Goal: Task Accomplishment & Management: Manage account settings

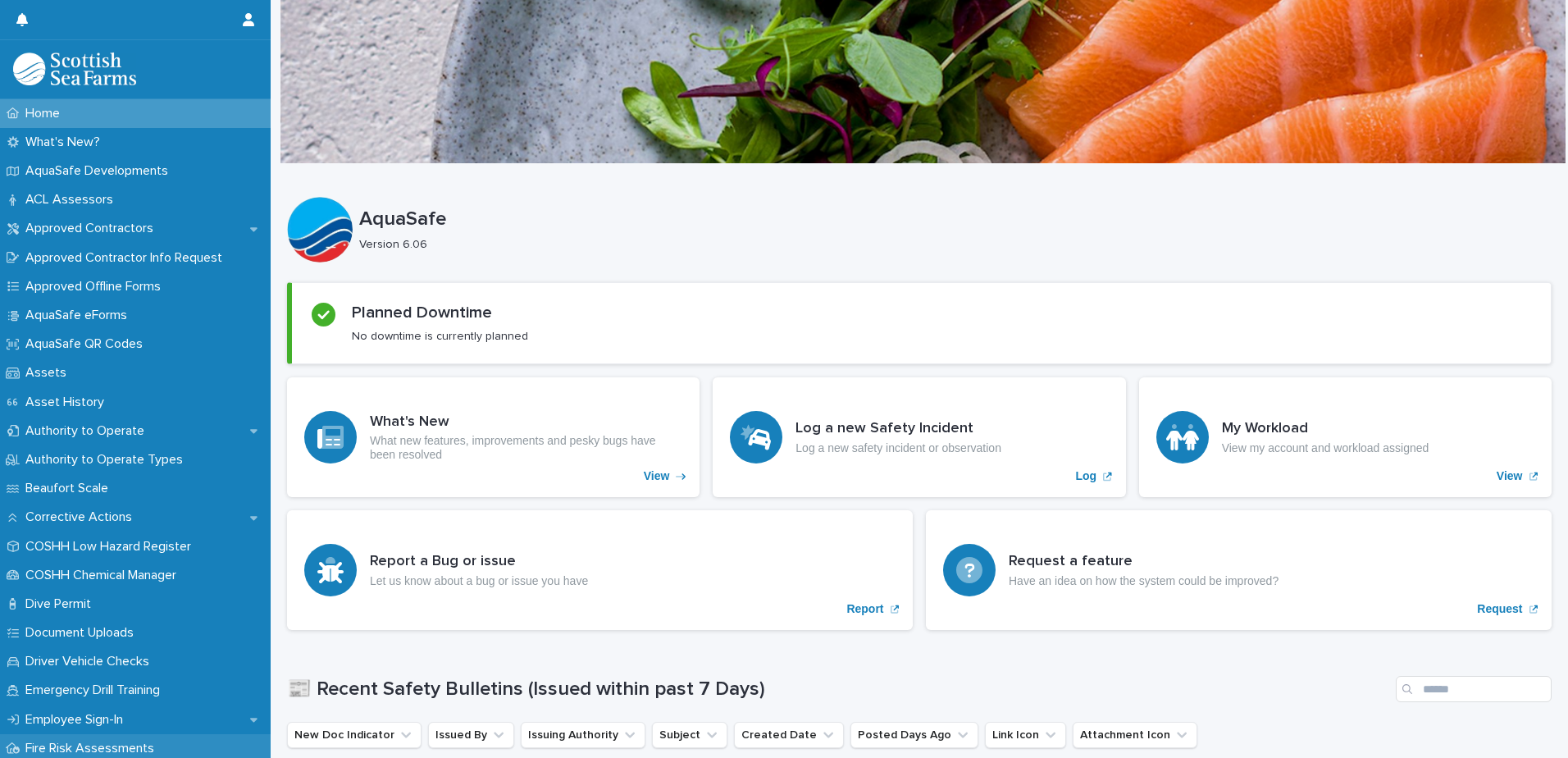
click at [65, 746] on p "Fire Risk Assessments" at bounding box center [93, 748] width 148 height 16
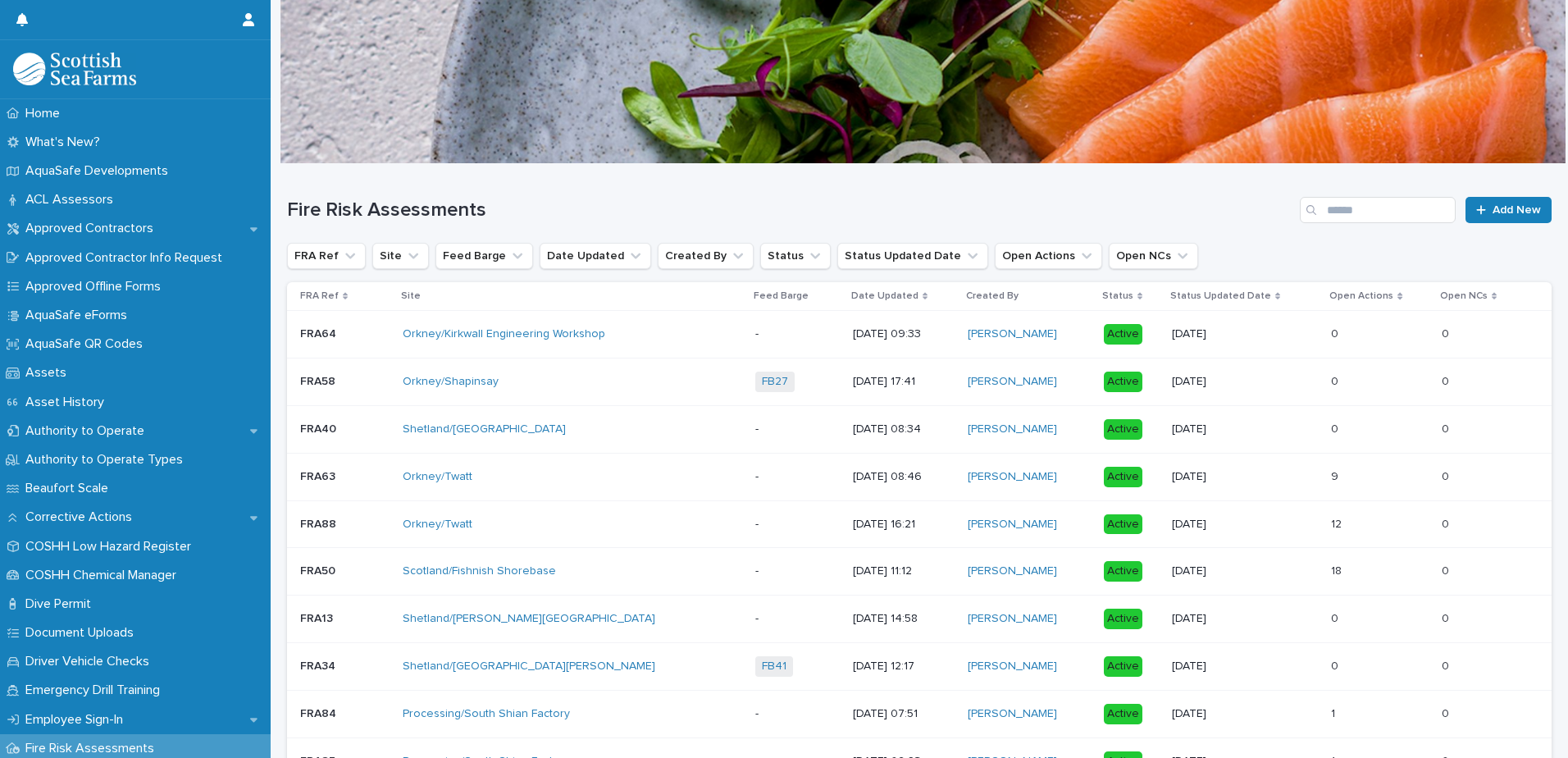
click at [1356, 189] on div "Fire Risk Assessments Add New" at bounding box center [919, 204] width 1264 height 79
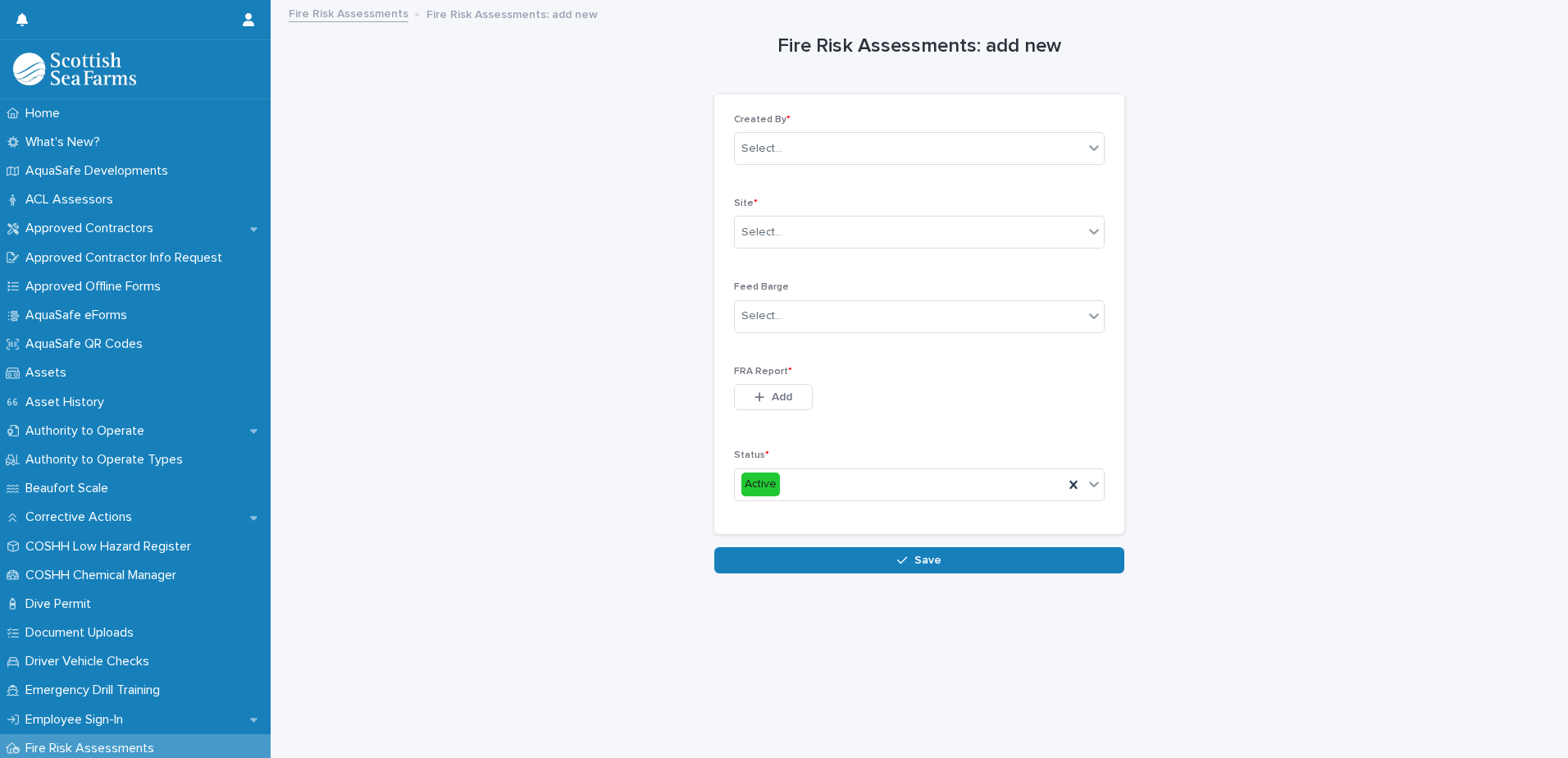
click at [89, 745] on p "Fire Risk Assessments" at bounding box center [93, 748] width 148 height 16
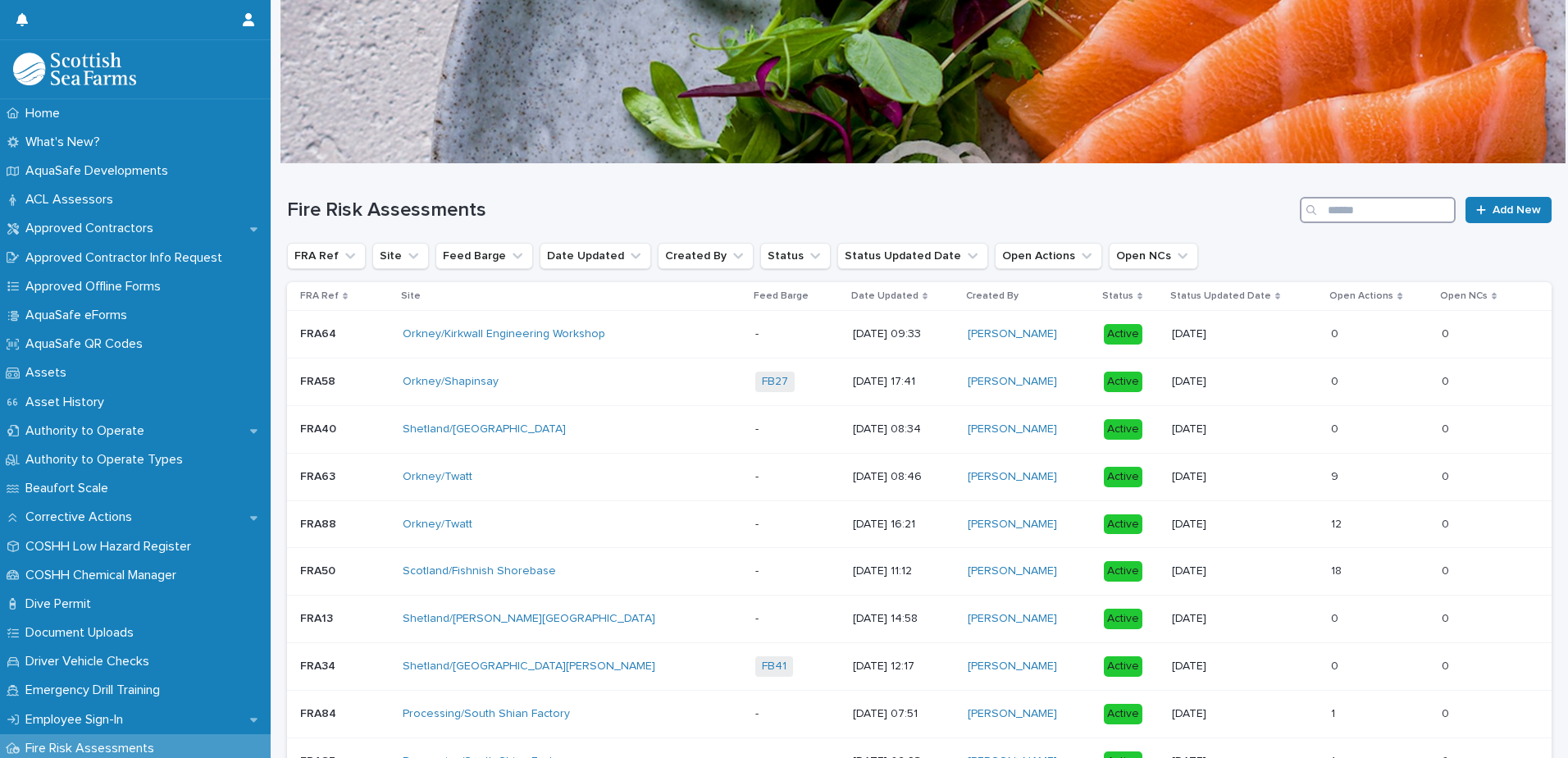
click at [1377, 214] on input "Search" at bounding box center [1377, 209] width 156 height 26
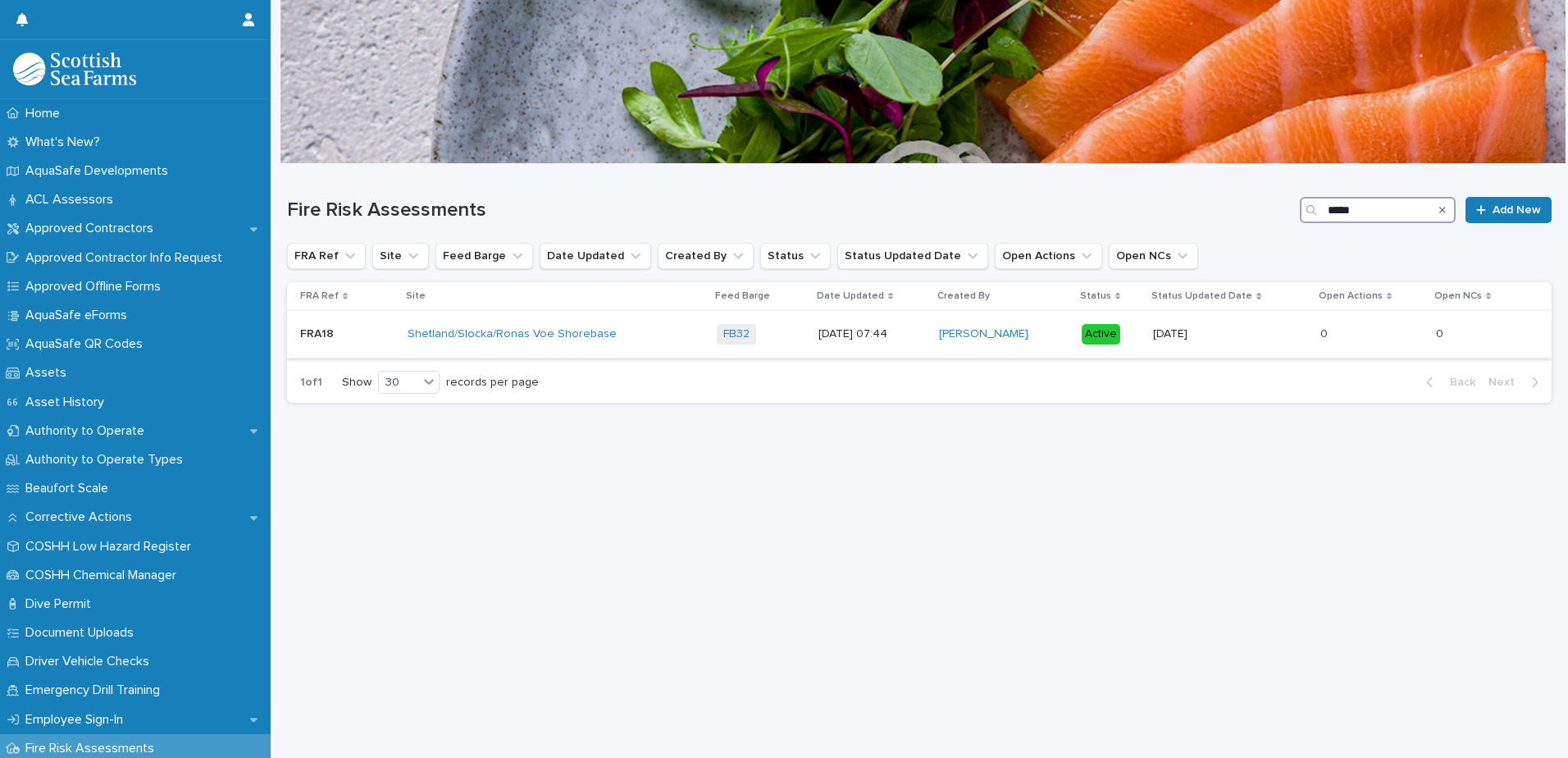
type input "*****"
click at [775, 329] on div "FB32 + 0" at bounding box center [760, 334] width 88 height 20
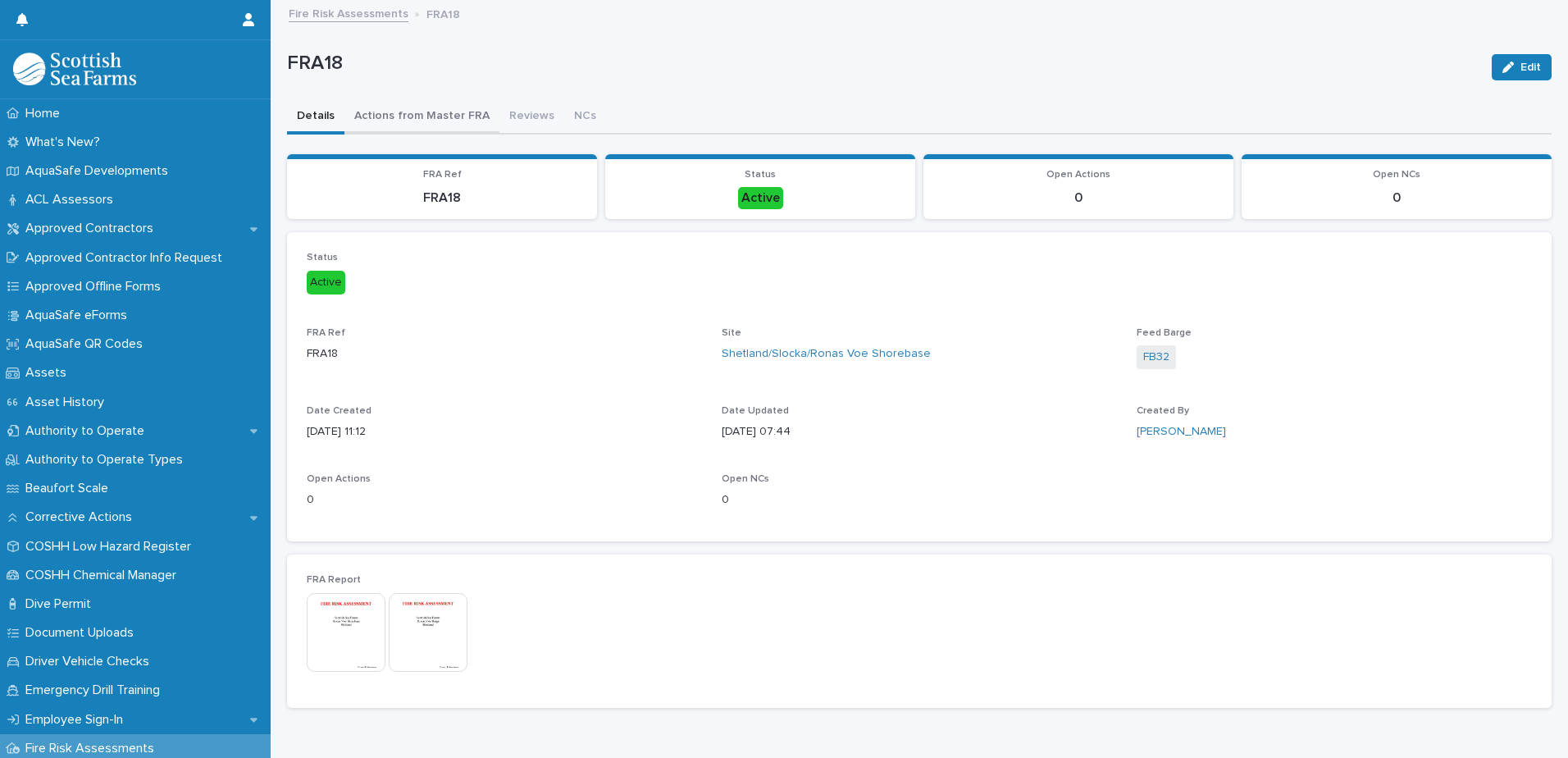
click at [423, 114] on button "Actions from Master FRA" at bounding box center [421, 117] width 155 height 34
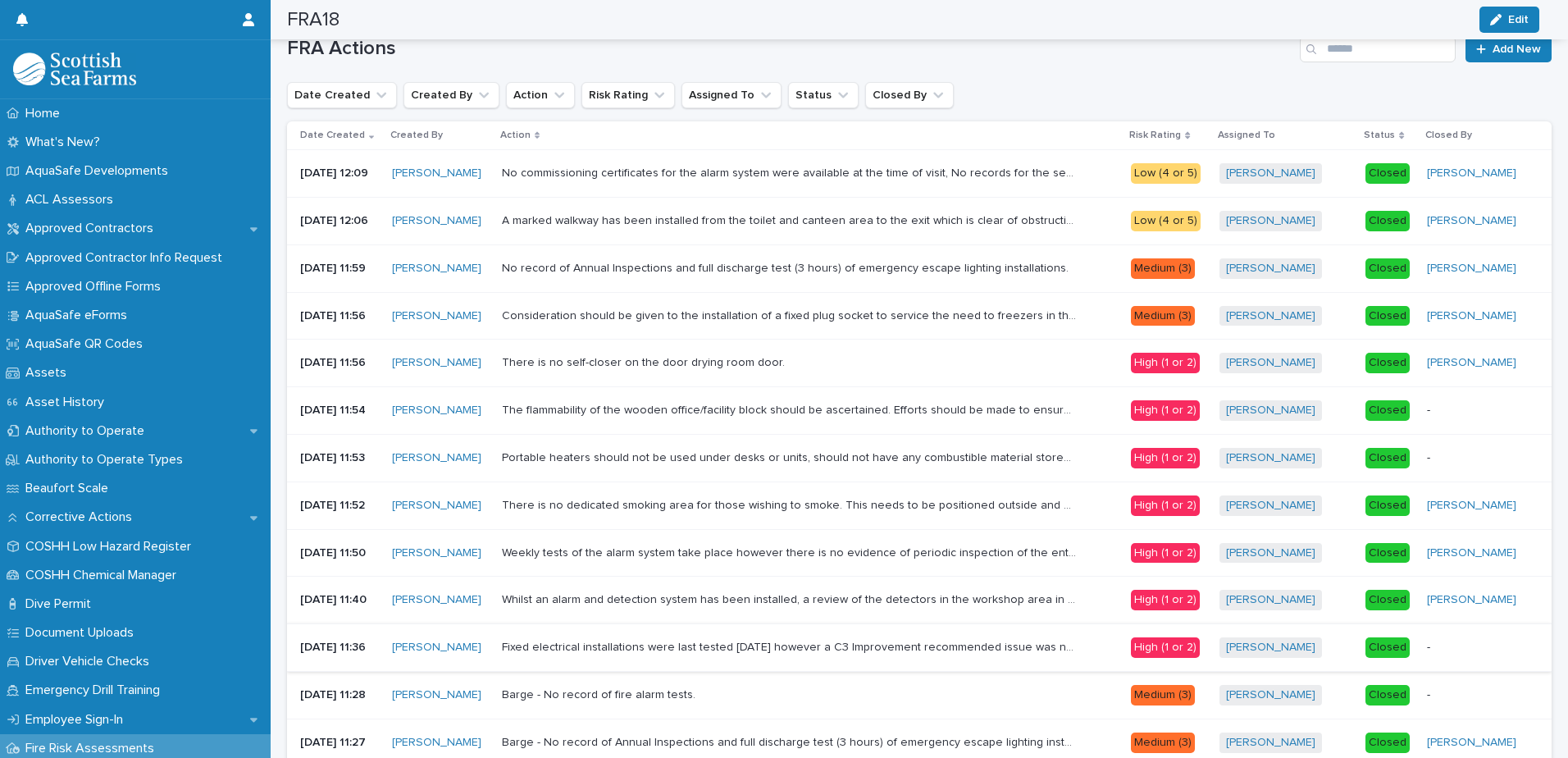
scroll to position [125, 0]
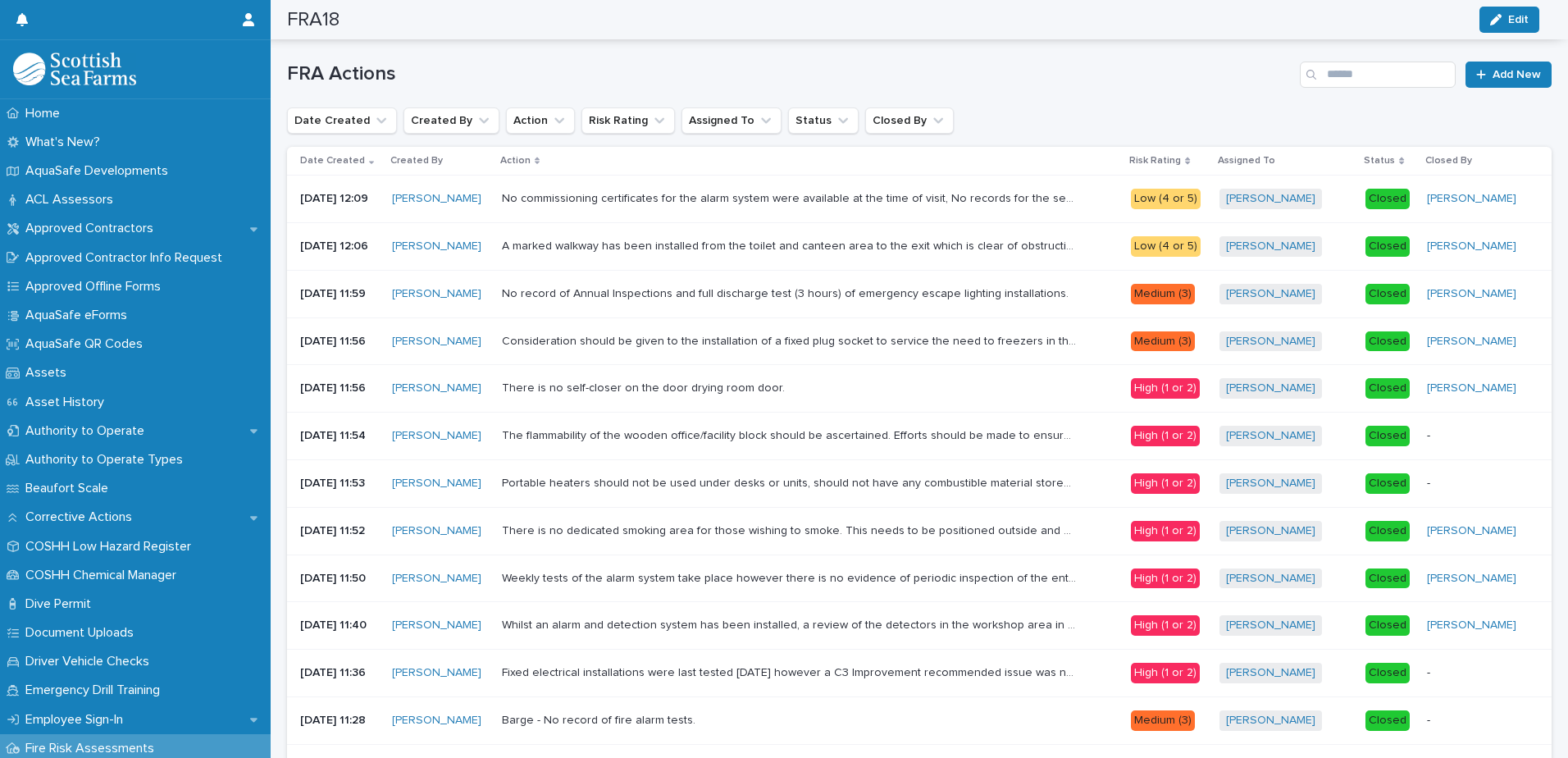
click at [830, 386] on p at bounding box center [789, 388] width 574 height 14
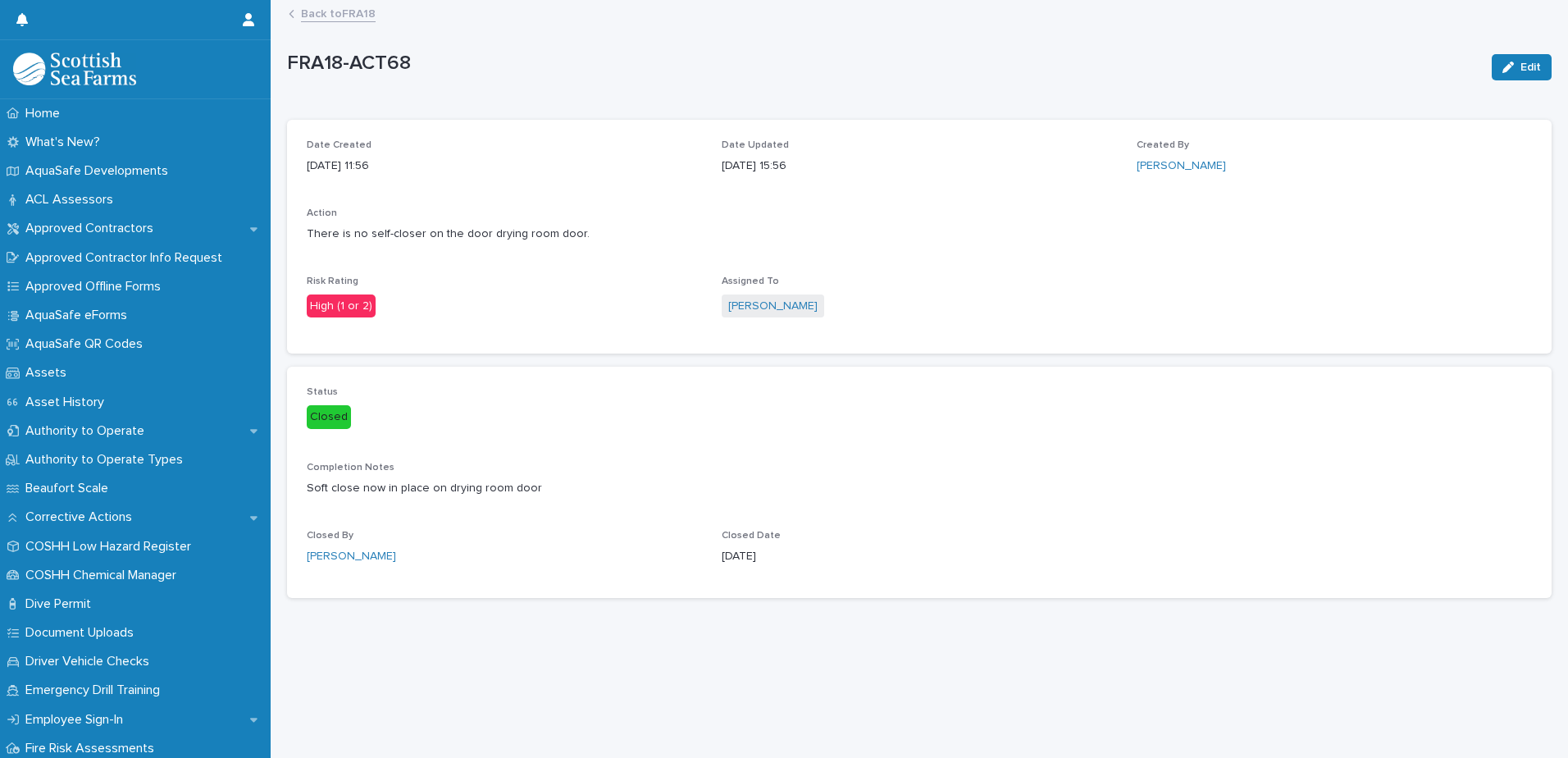
click at [331, 14] on link "Back to FRA18" at bounding box center [338, 13] width 75 height 19
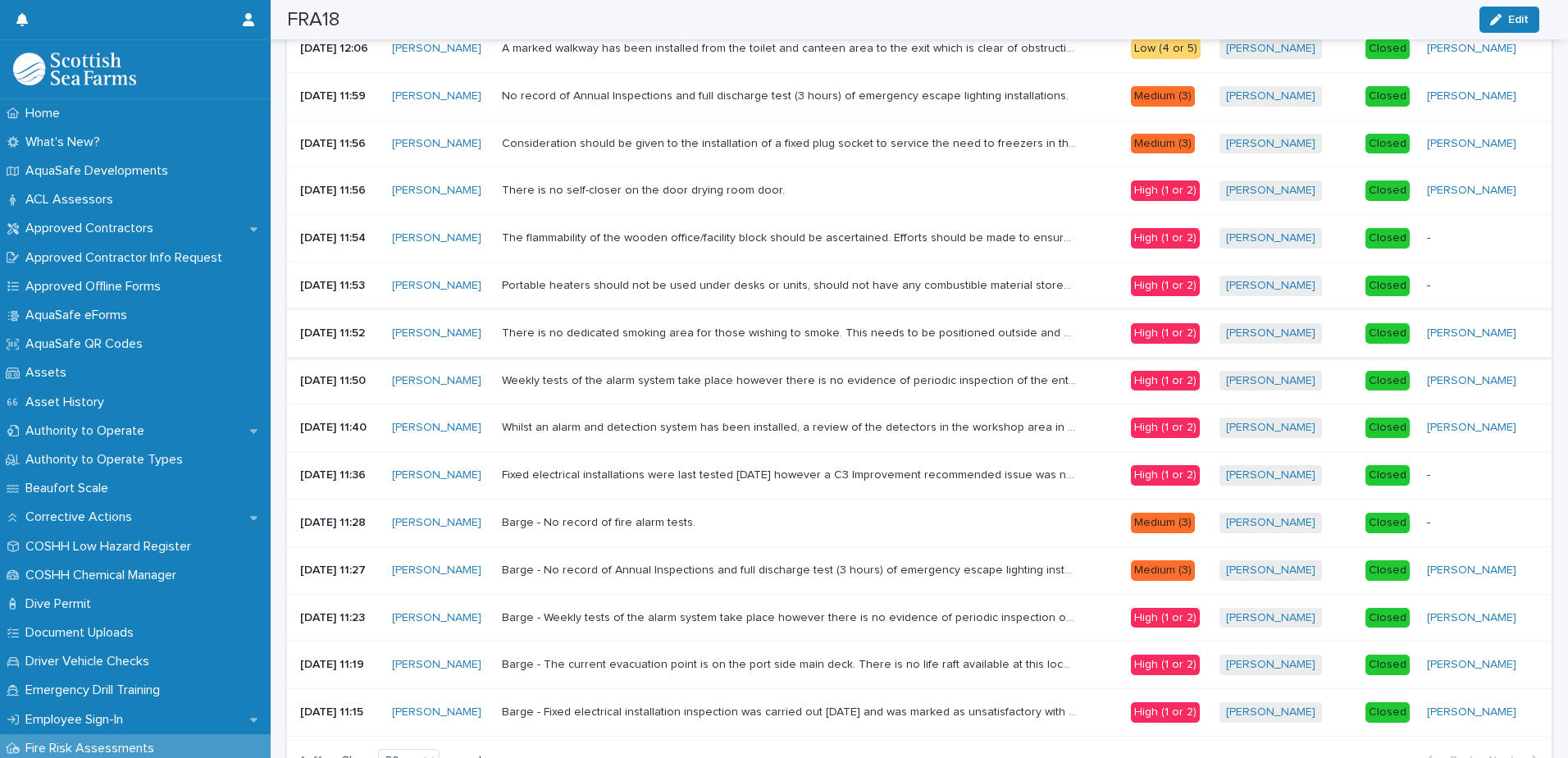
scroll to position [328, 0]
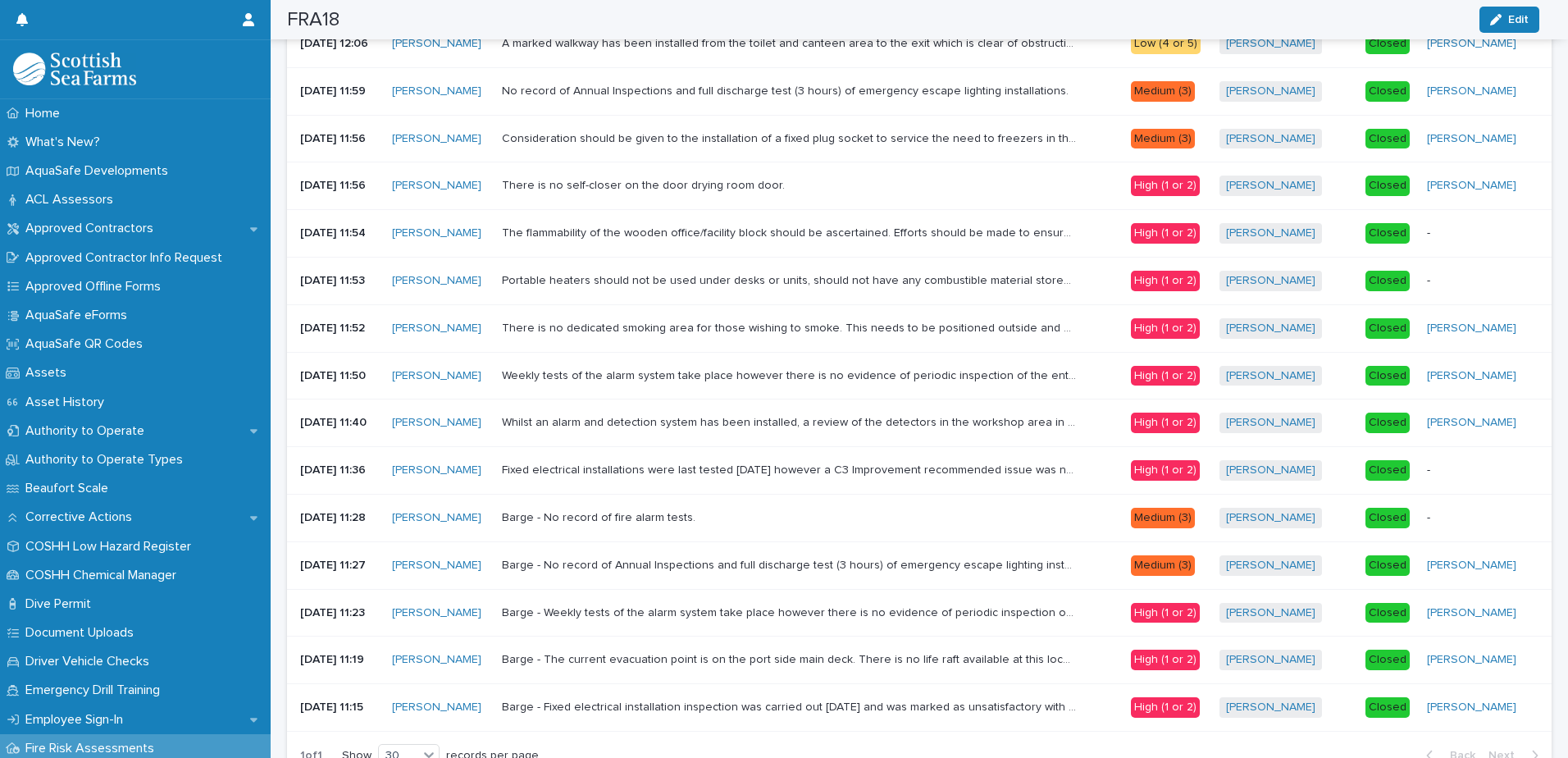
click at [702, 469] on p "Fixed electrical installations were last tested 20/02/22 however a C3 Improveme…" at bounding box center [791, 469] width 577 height 17
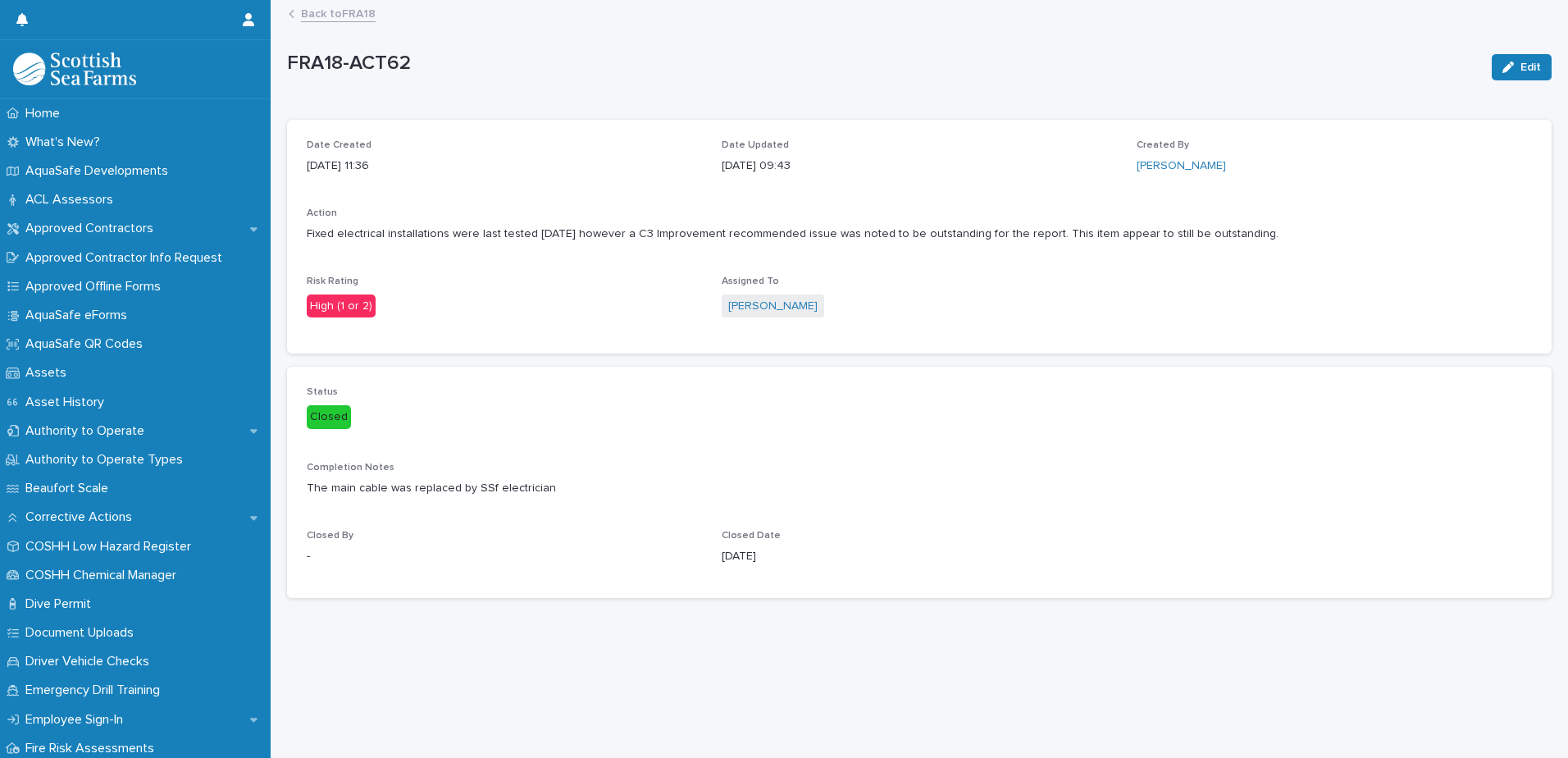
click at [352, 12] on link "Back to FRA18" at bounding box center [338, 13] width 75 height 19
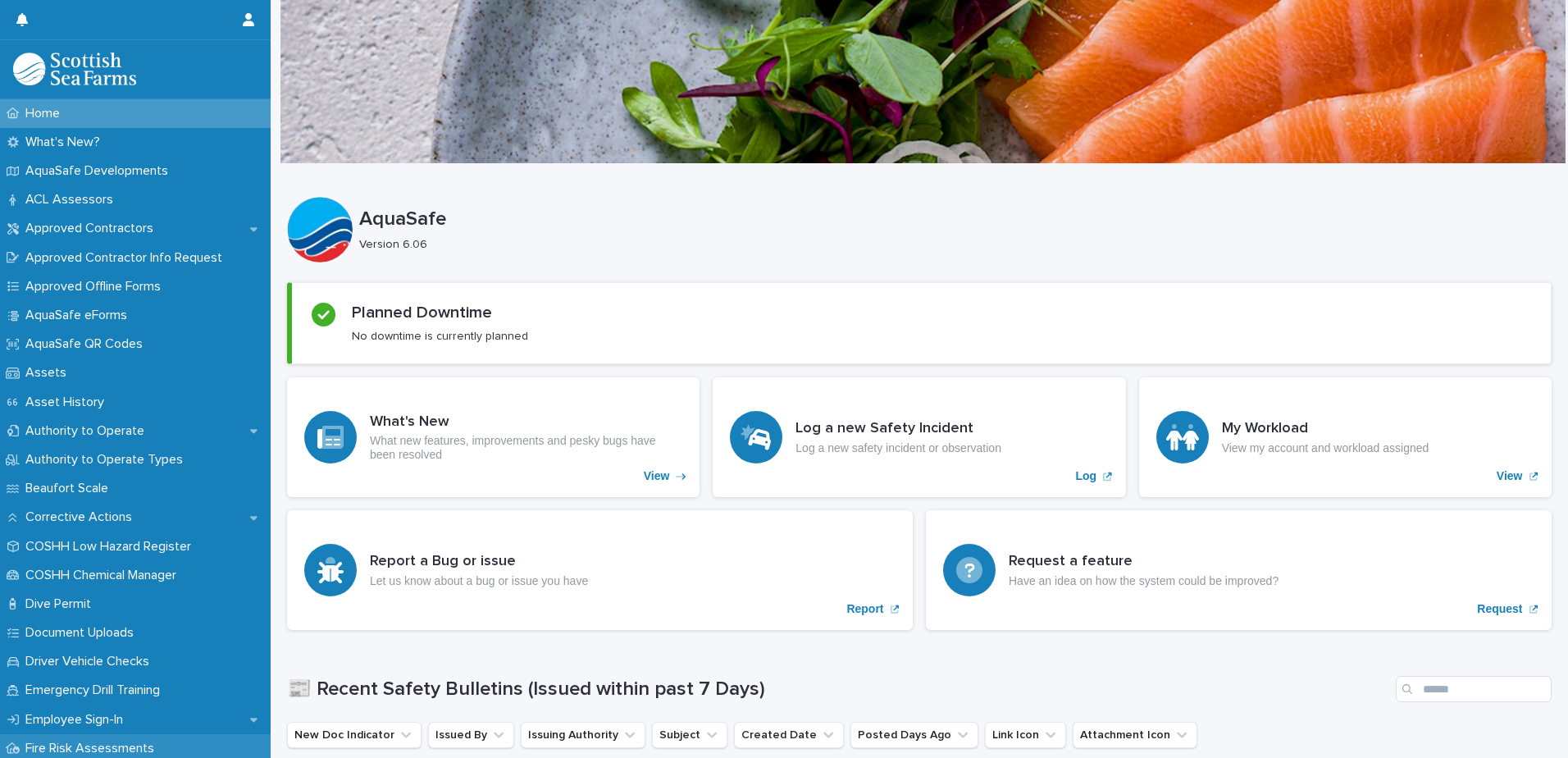
click at [98, 746] on p "Fire Risk Assessments" at bounding box center [93, 748] width 148 height 16
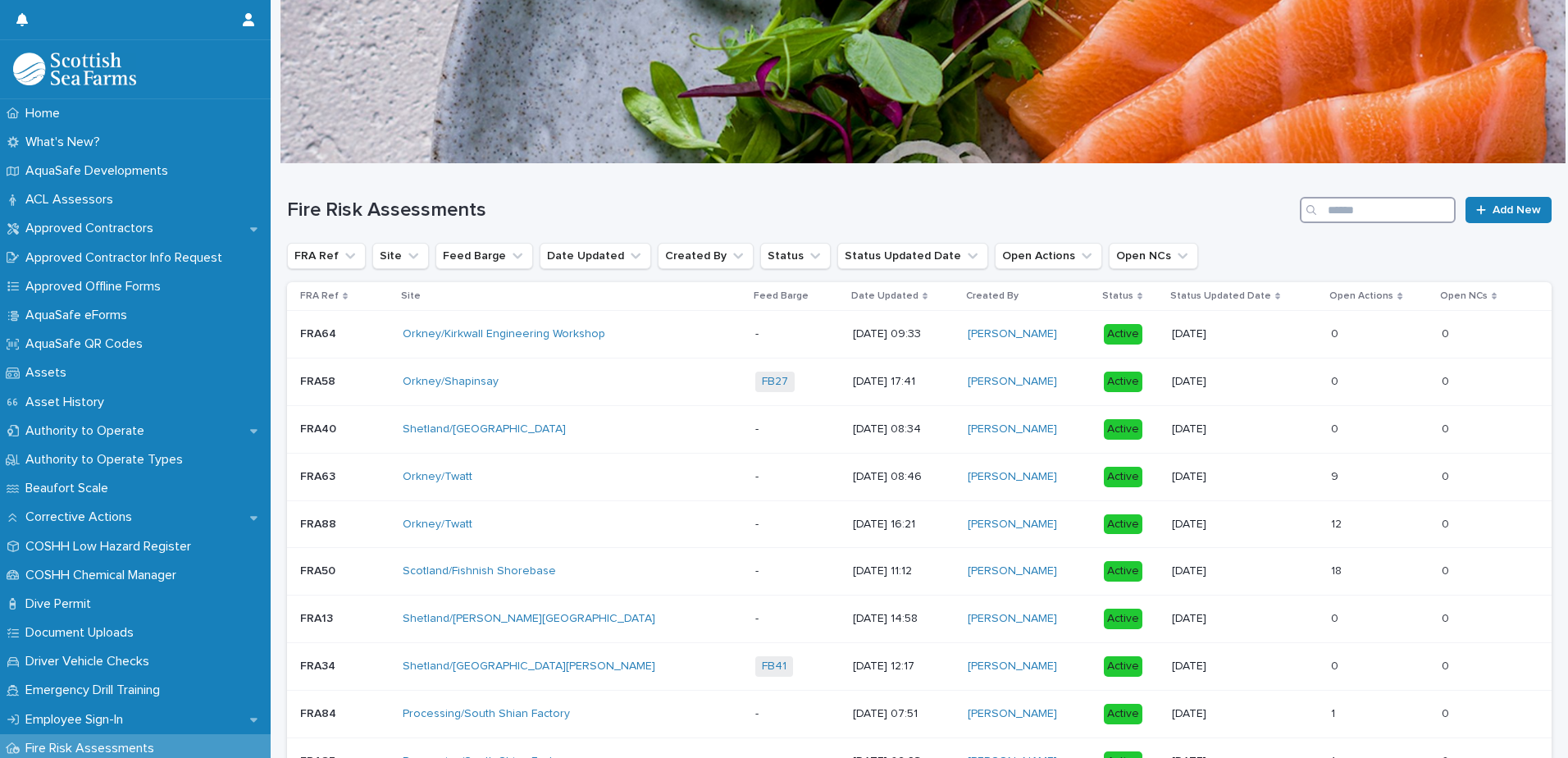
click at [1349, 209] on input "Search" at bounding box center [1377, 209] width 156 height 26
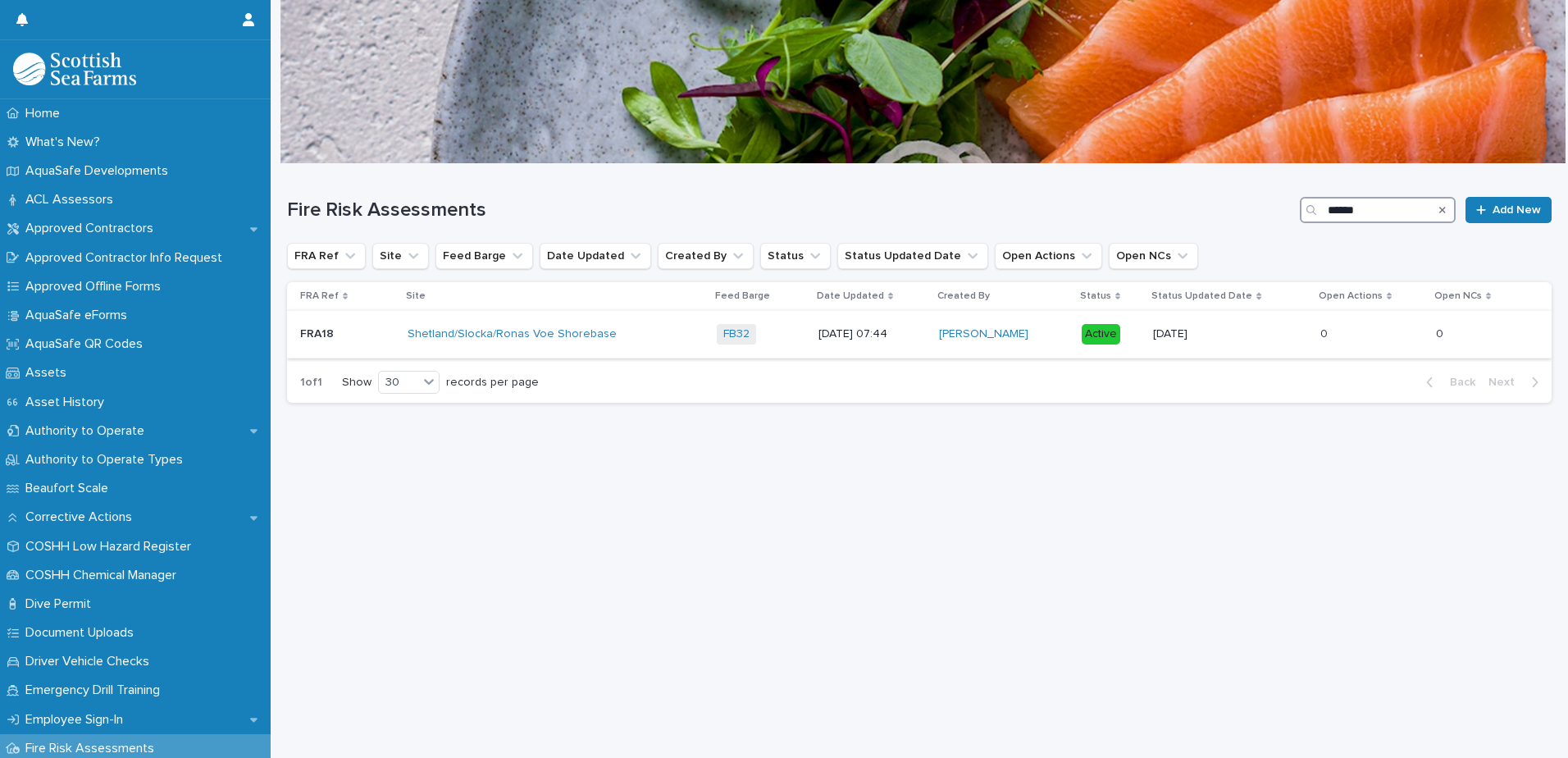
type input "******"
click at [665, 326] on div "Shetland/Slocka/Ronas Voe Shorebase" at bounding box center [555, 334] width 296 height 27
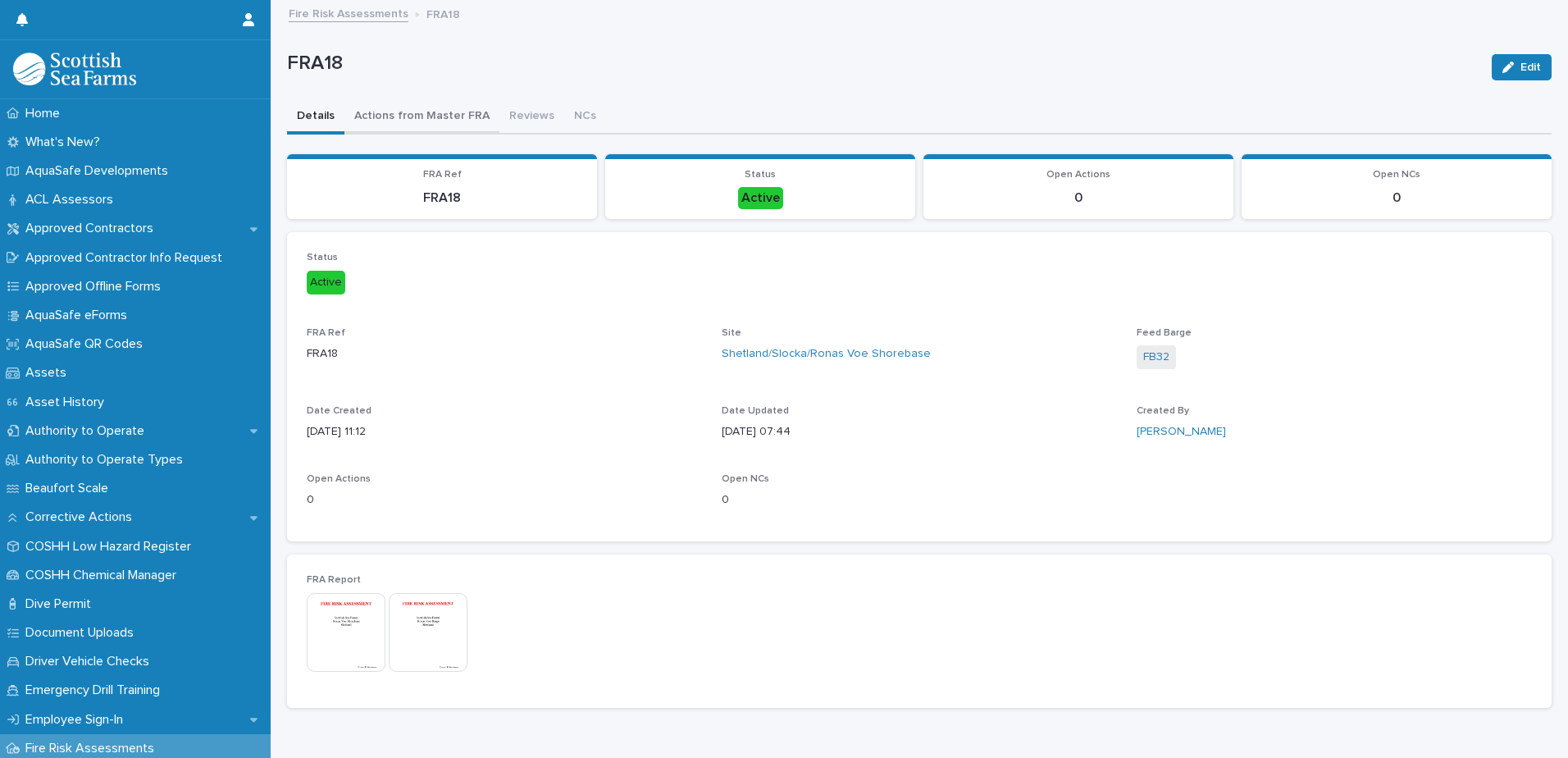
click at [420, 118] on button "Actions from Master FRA" at bounding box center [421, 117] width 155 height 34
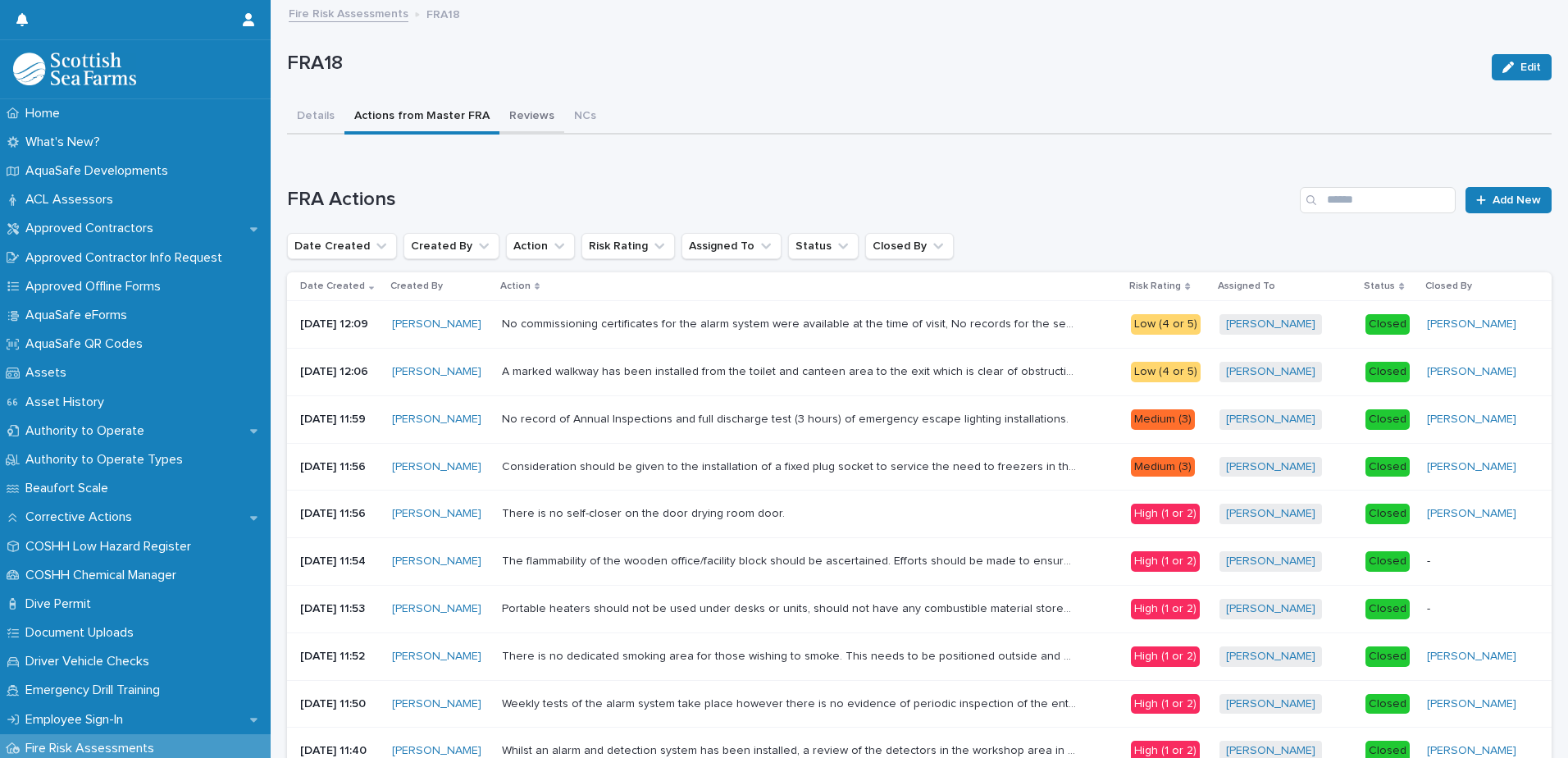
click at [515, 118] on button "Reviews" at bounding box center [532, 117] width 65 height 34
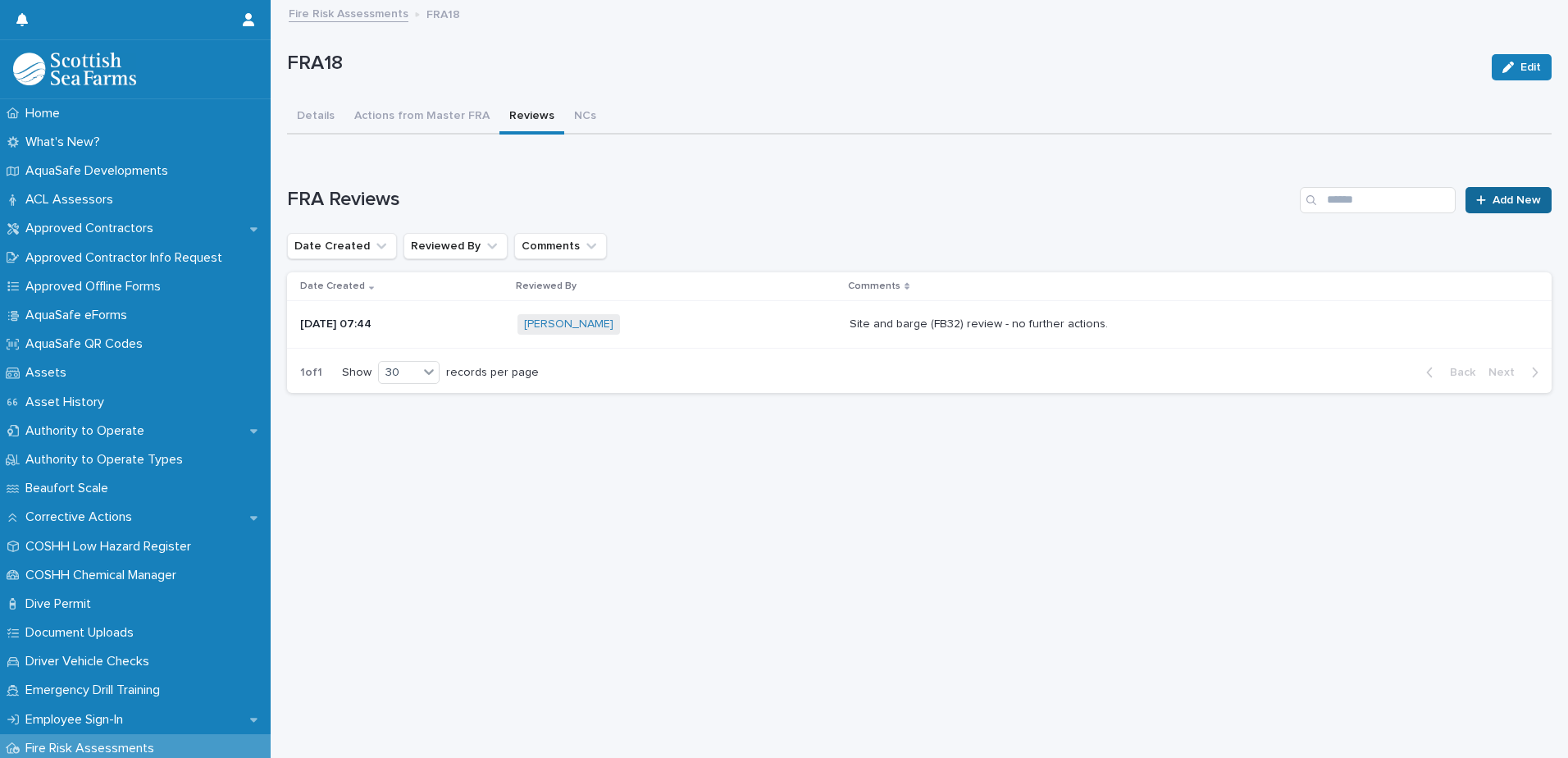
click at [1492, 201] on span "Add New" at bounding box center [1517, 200] width 49 height 12
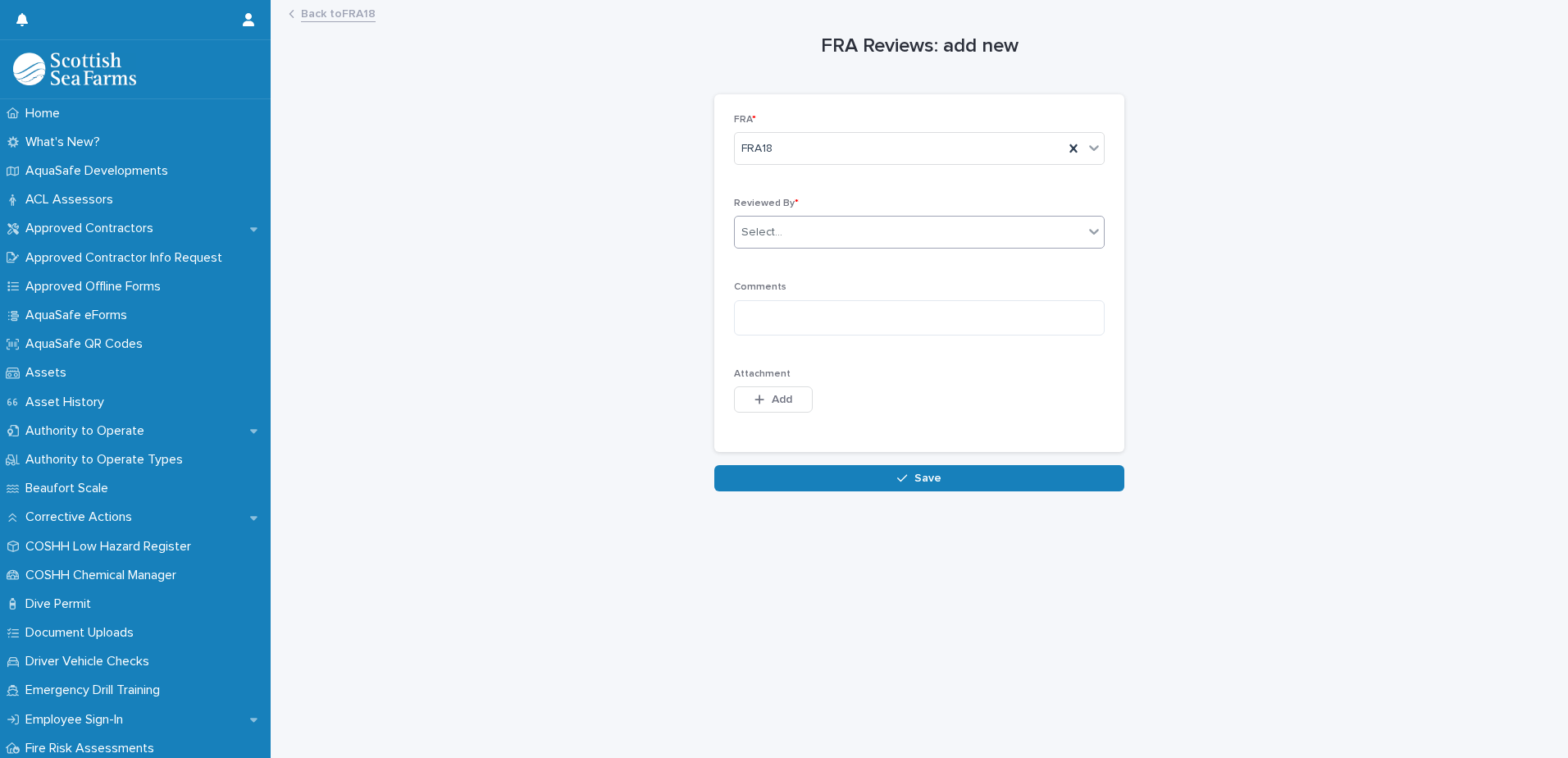
click at [839, 228] on div "Select..." at bounding box center [908, 232] width 348 height 27
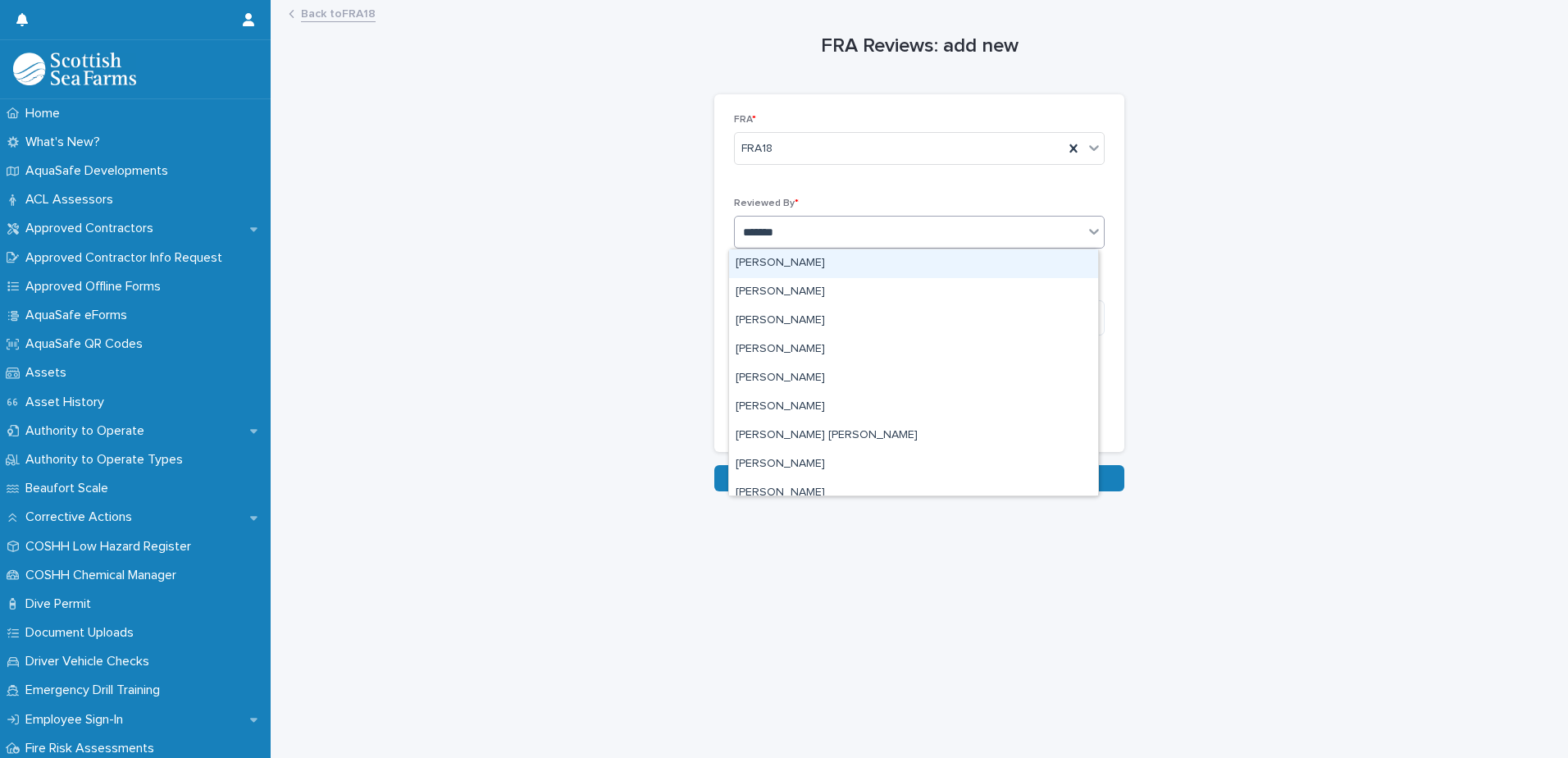
type input "********"
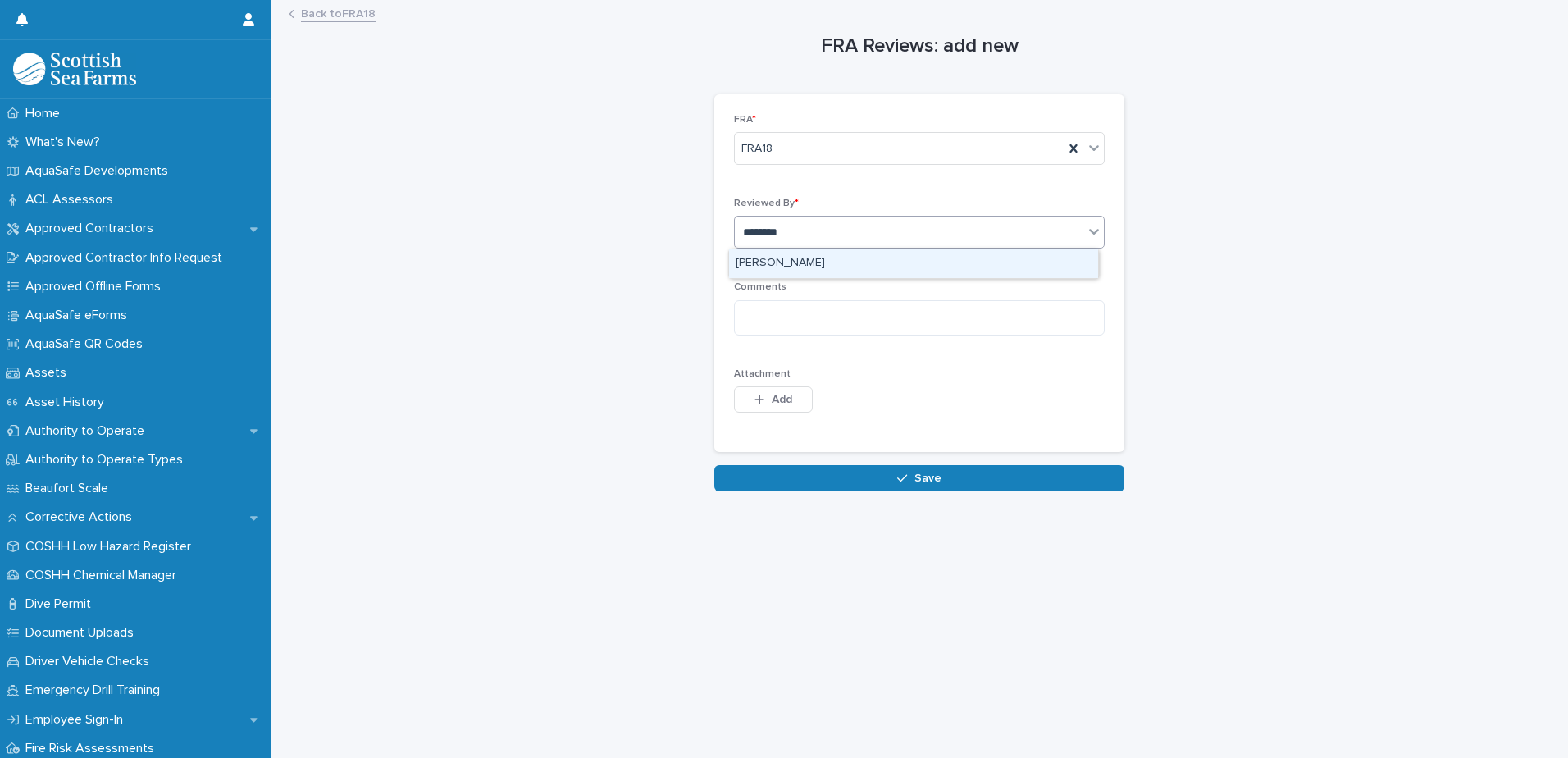
click at [797, 268] on div "[PERSON_NAME]" at bounding box center [914, 263] width 369 height 29
click at [812, 313] on textarea at bounding box center [919, 318] width 371 height 35
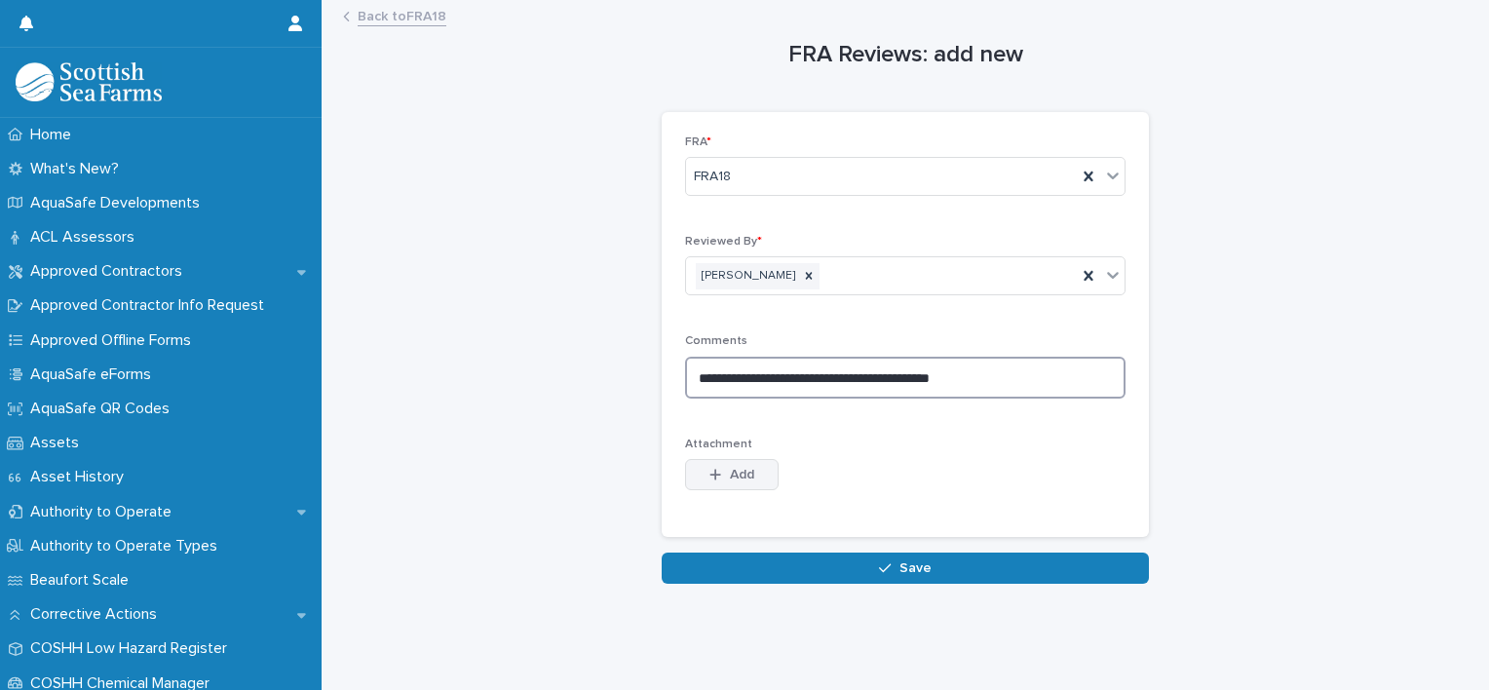
type textarea "**********"
drag, startPoint x: 744, startPoint y: 479, endPoint x: 707, endPoint y: 468, distance: 38.6
click at [744, 479] on span "Add" at bounding box center [742, 475] width 24 height 14
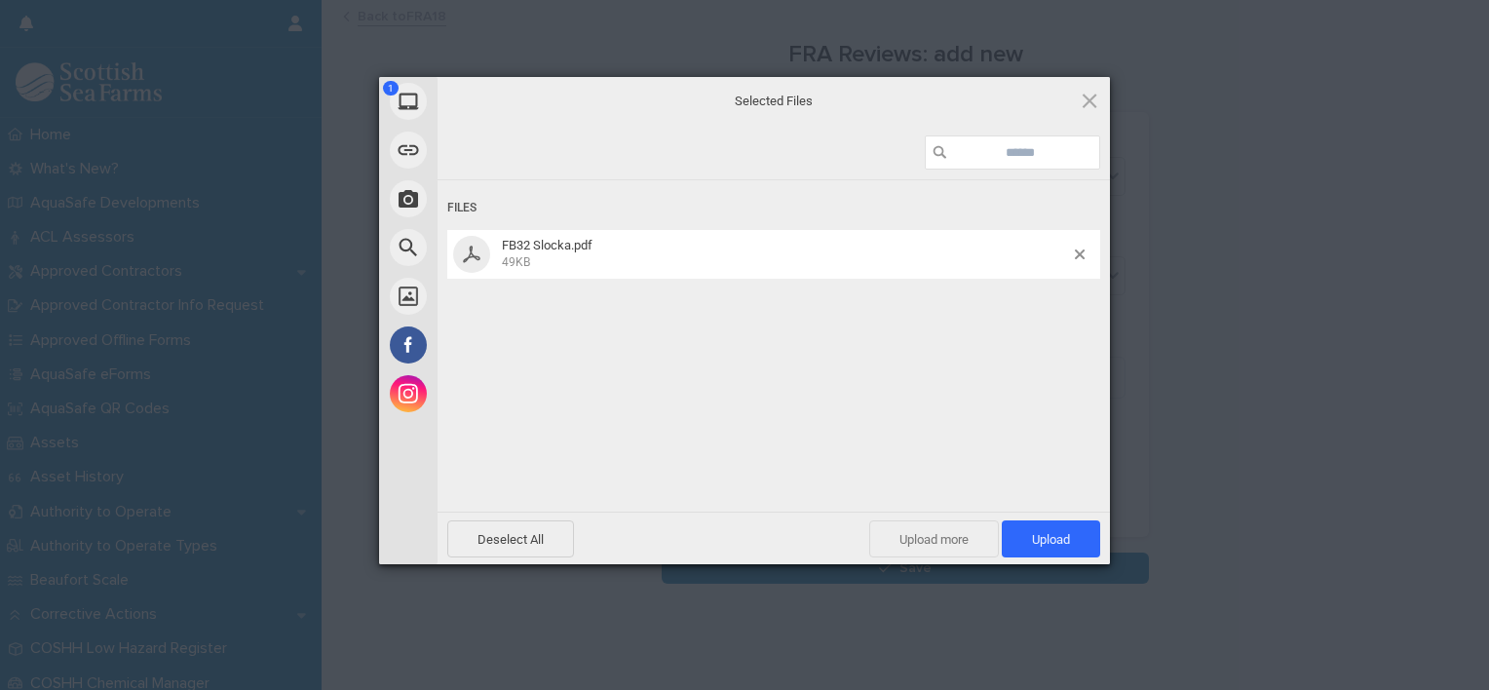
click at [933, 545] on span "Upload more" at bounding box center [934, 539] width 130 height 37
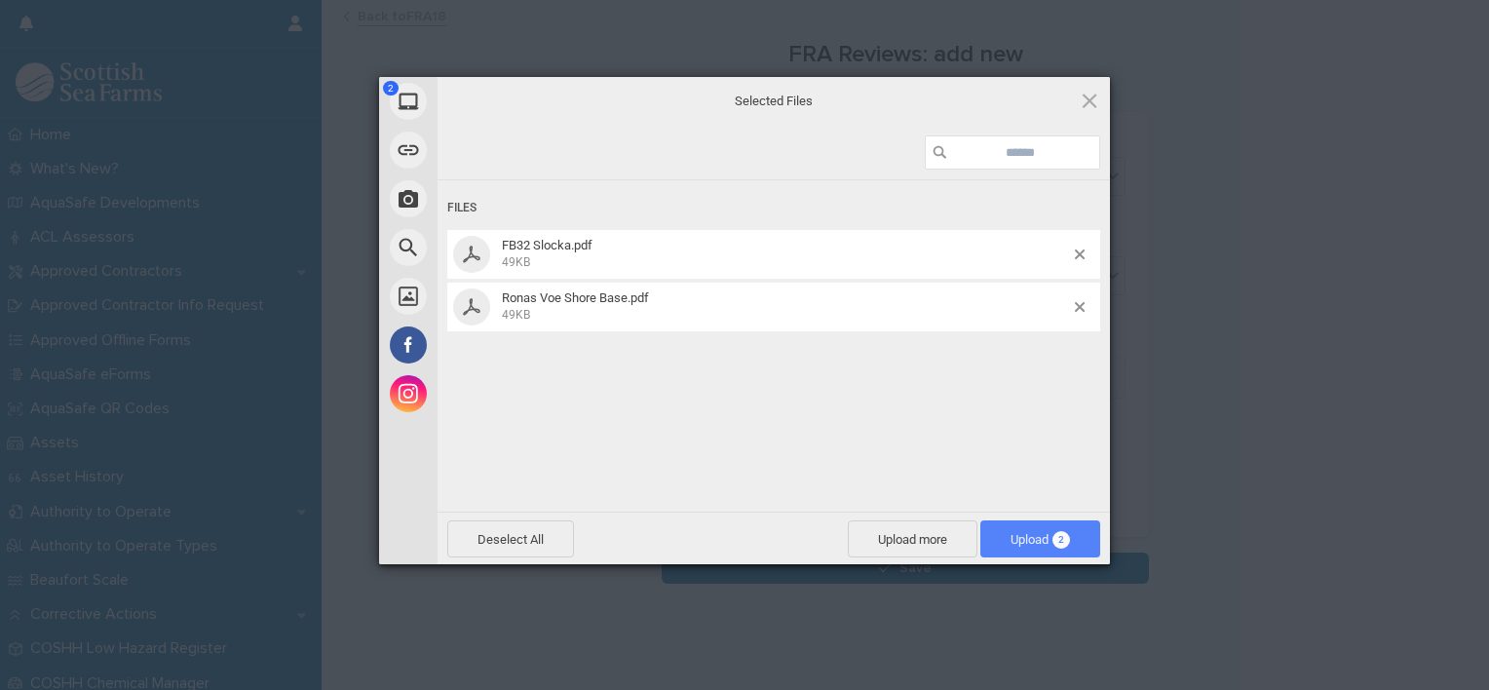
click at [1021, 543] on span "Upload 2" at bounding box center [1040, 539] width 59 height 15
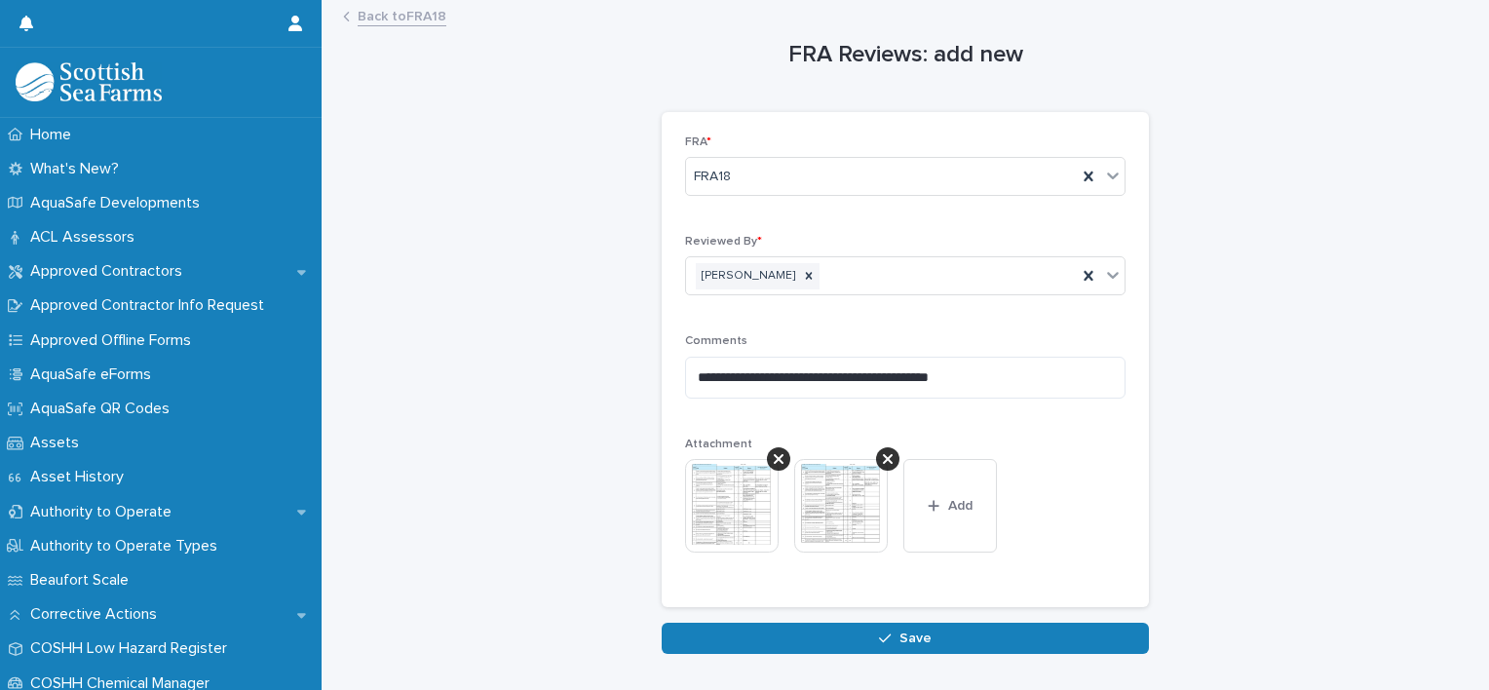
click at [906, 632] on span "Save" at bounding box center [916, 639] width 32 height 14
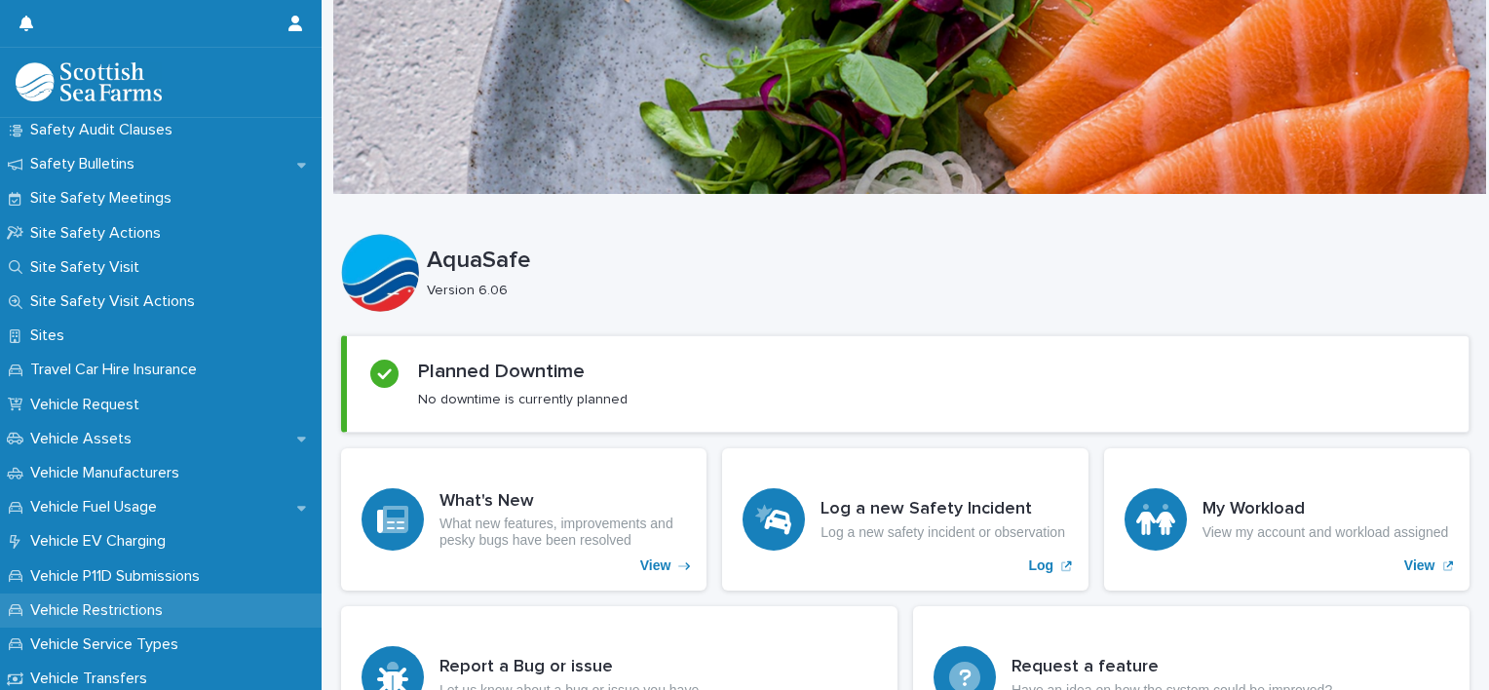
scroll to position [1205, 0]
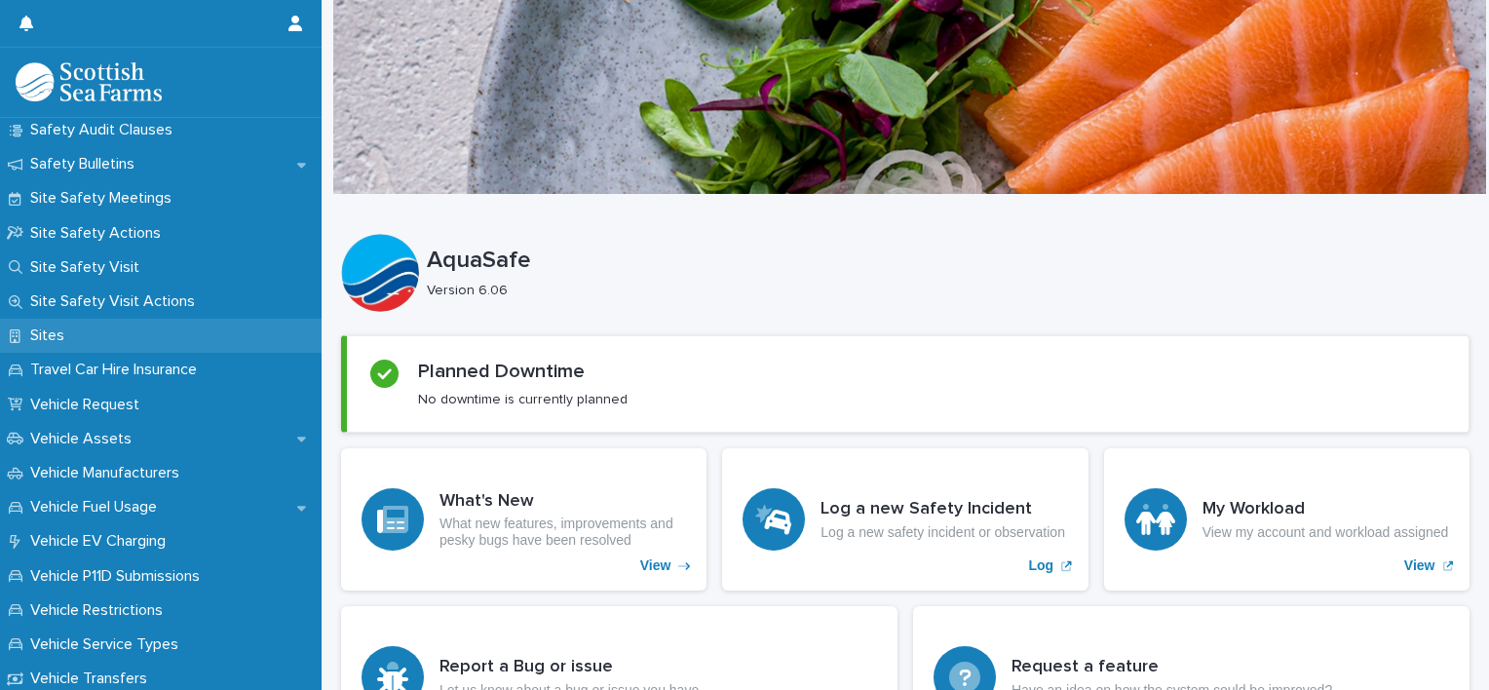
click at [65, 343] on p "Sites" at bounding box center [51, 336] width 58 height 19
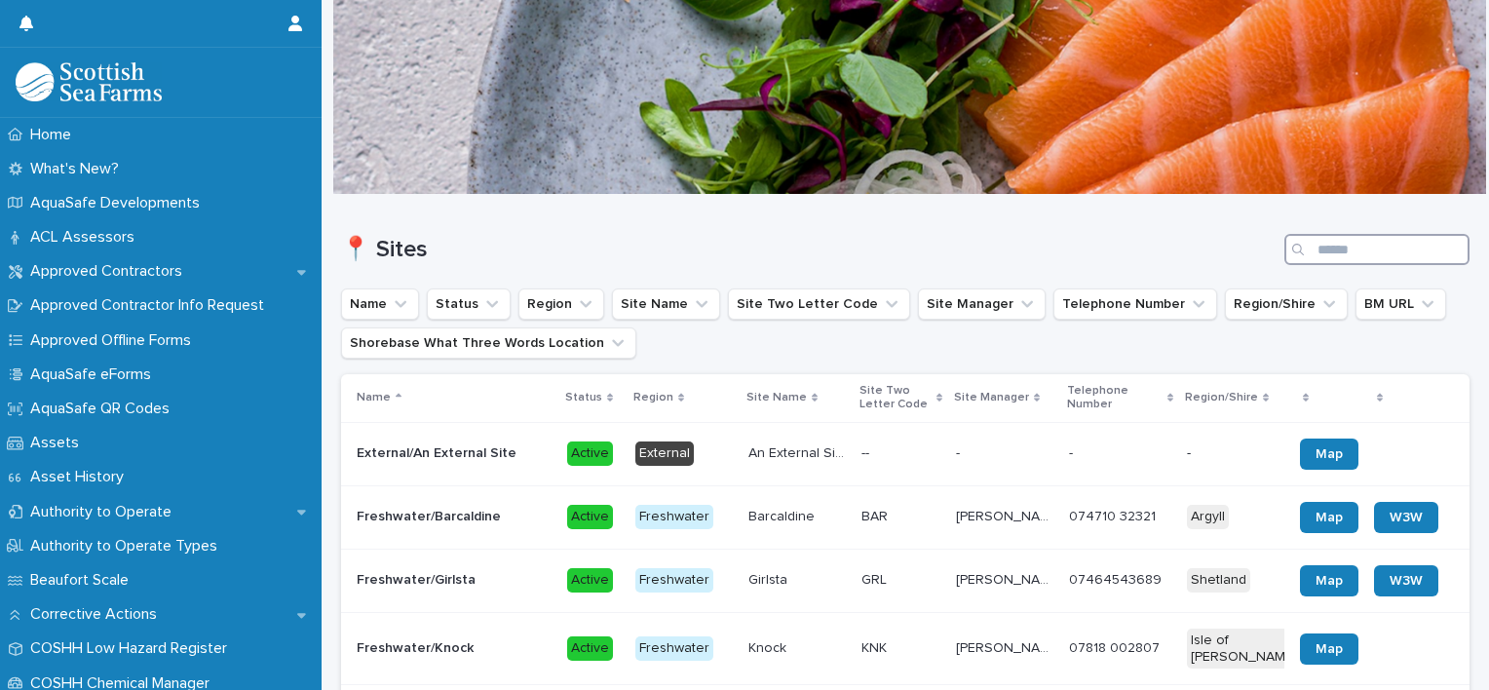
click at [1032, 251] on input "Search" at bounding box center [1377, 249] width 185 height 31
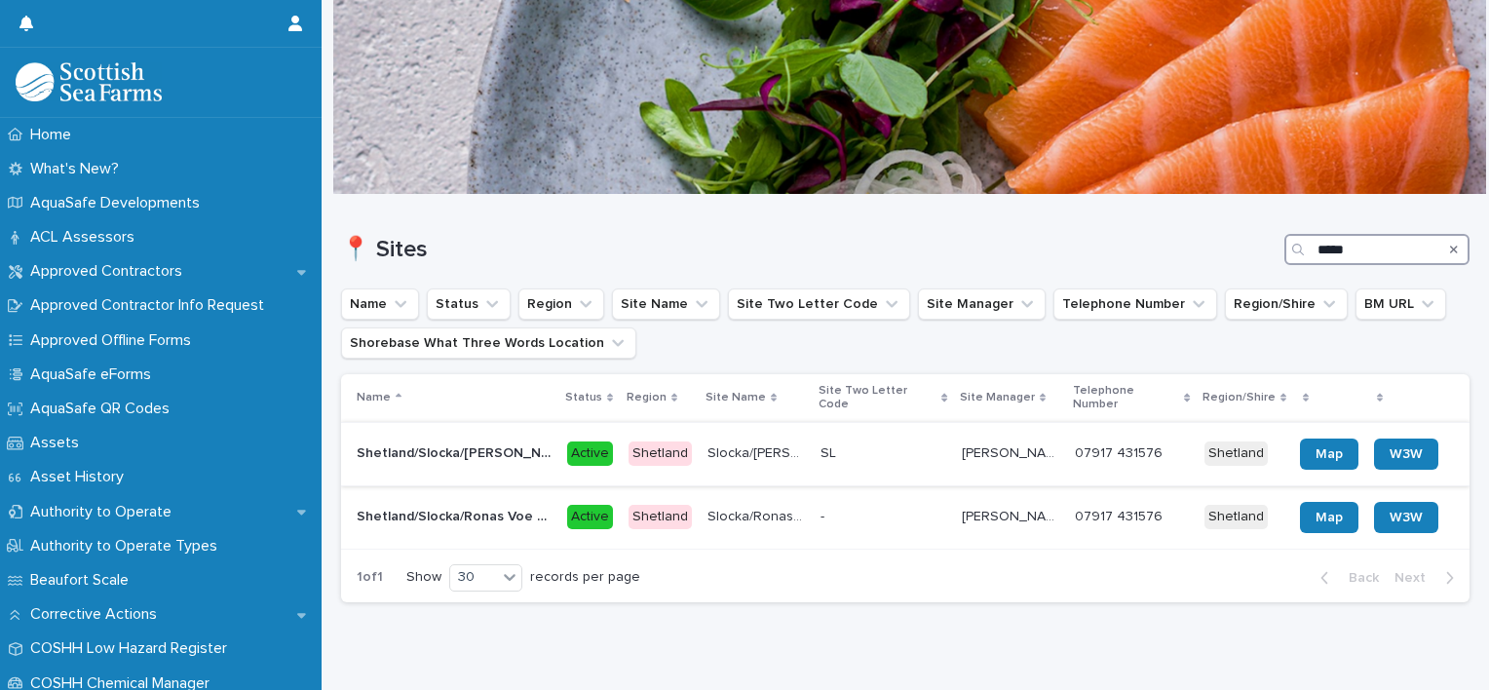
type input "*****"
click at [890, 445] on p at bounding box center [869, 453] width 97 height 17
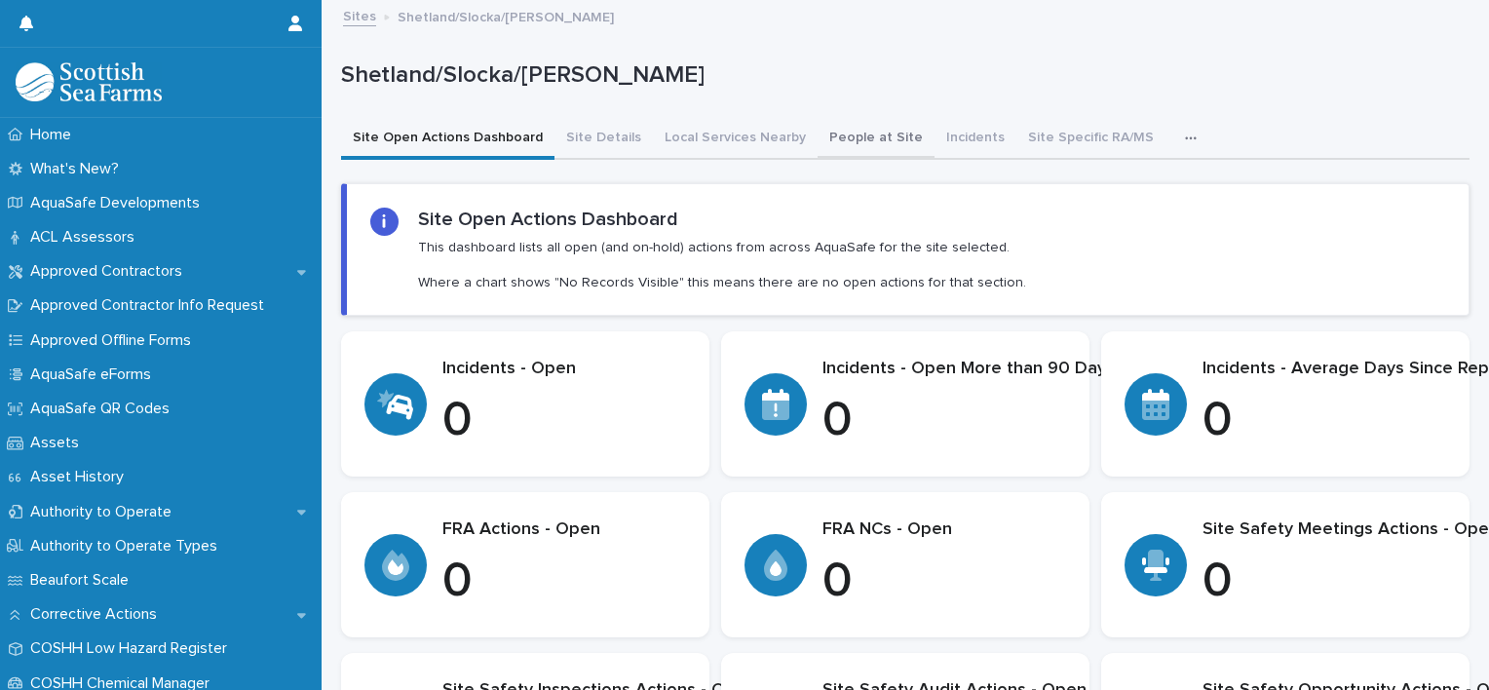
click at [848, 138] on button "People at Site" at bounding box center [876, 139] width 117 height 41
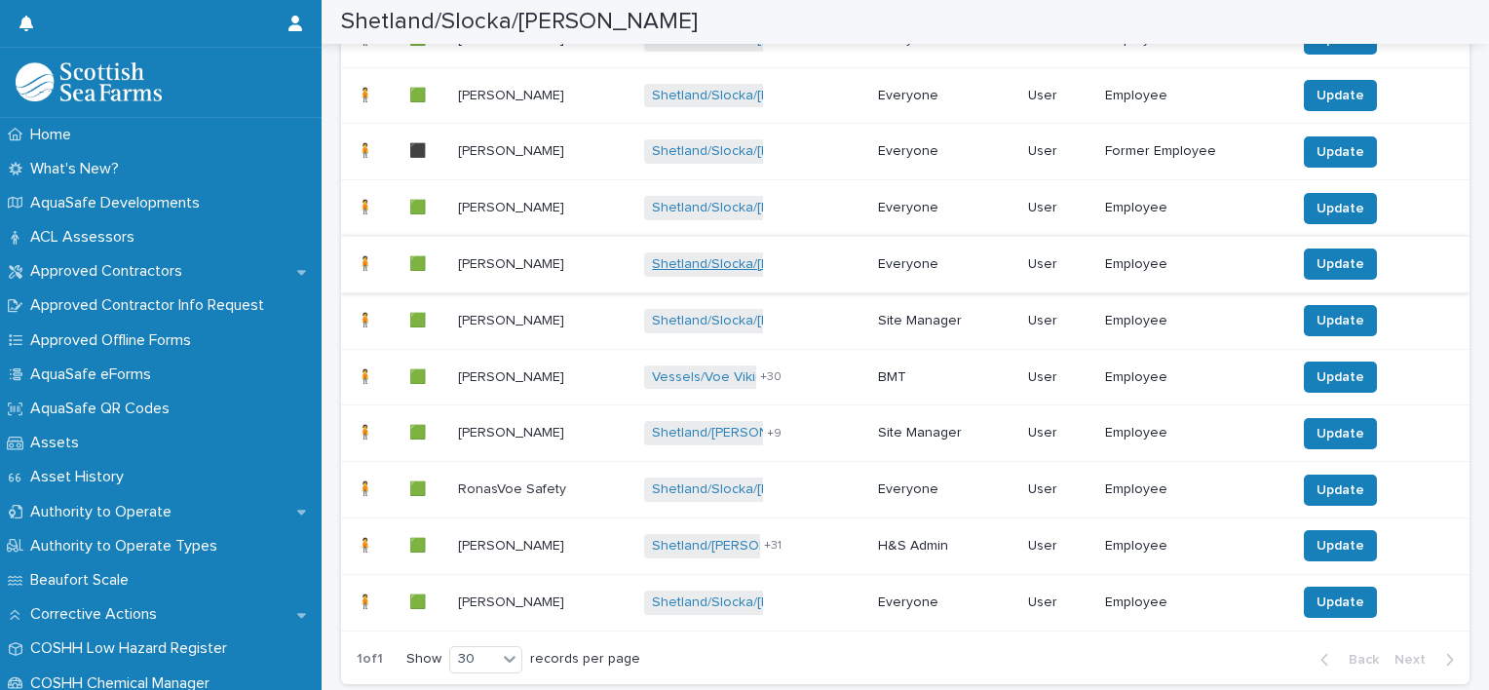
scroll to position [487, 0]
